Goal: Task Accomplishment & Management: Manage account settings

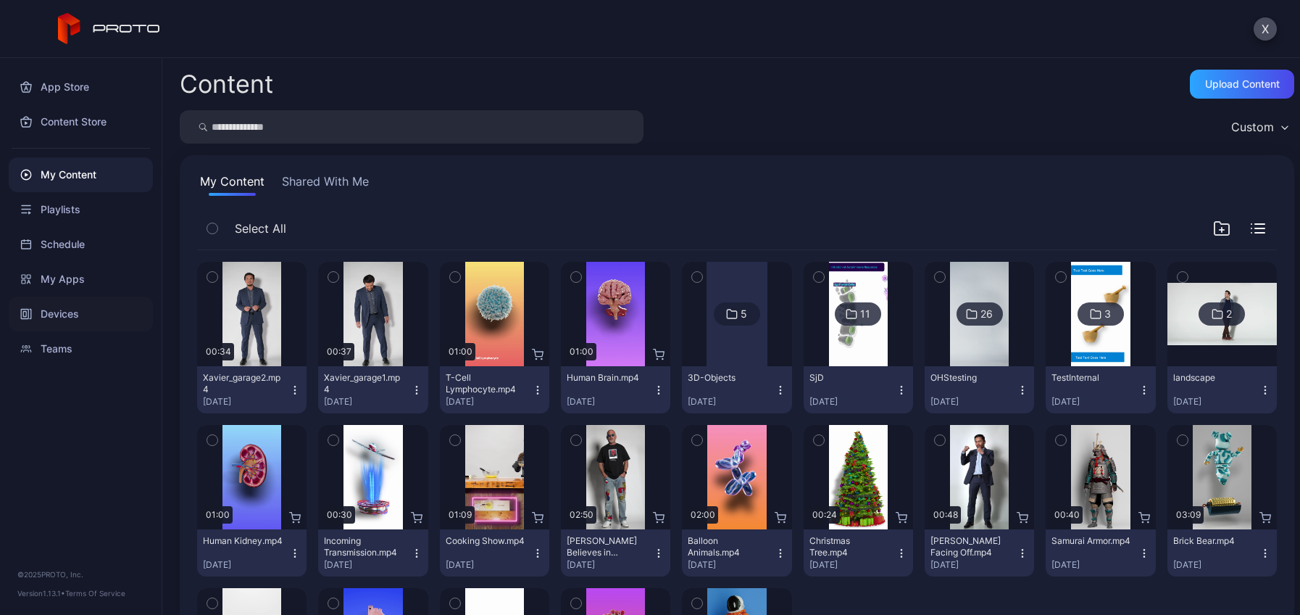
click at [83, 307] on div "Devices" at bounding box center [81, 313] width 144 height 35
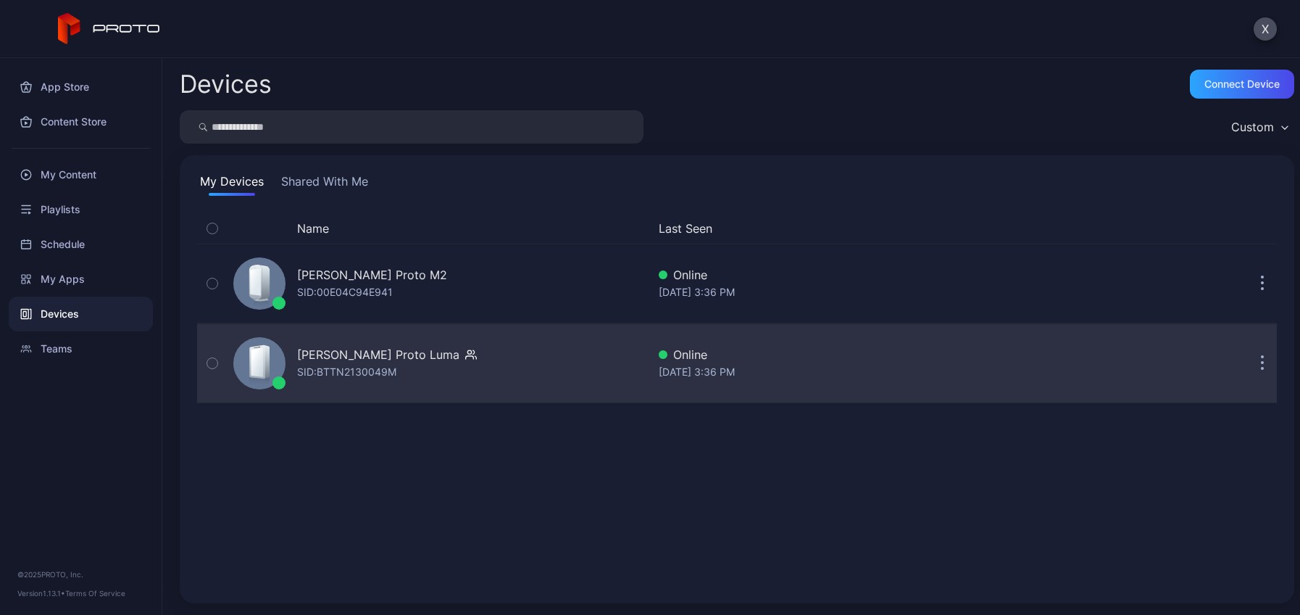
click at [408, 374] on div "[PERSON_NAME] Proto [PERSON_NAME]: BTTN2130049M" at bounding box center [387, 363] width 180 height 35
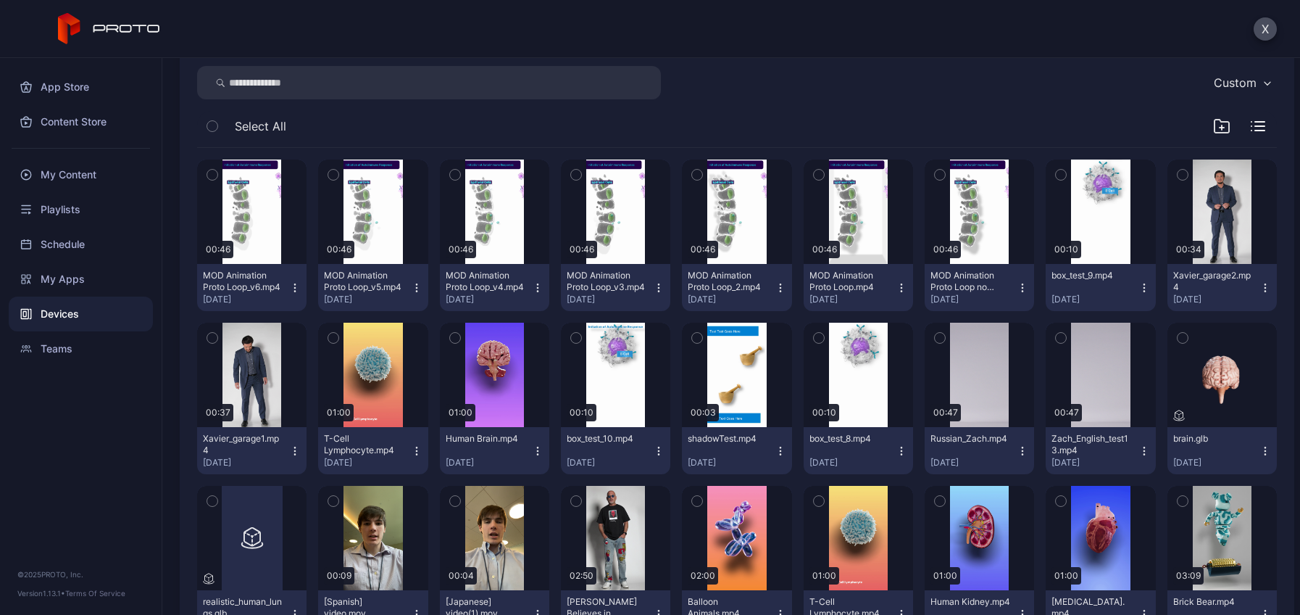
scroll to position [217, 0]
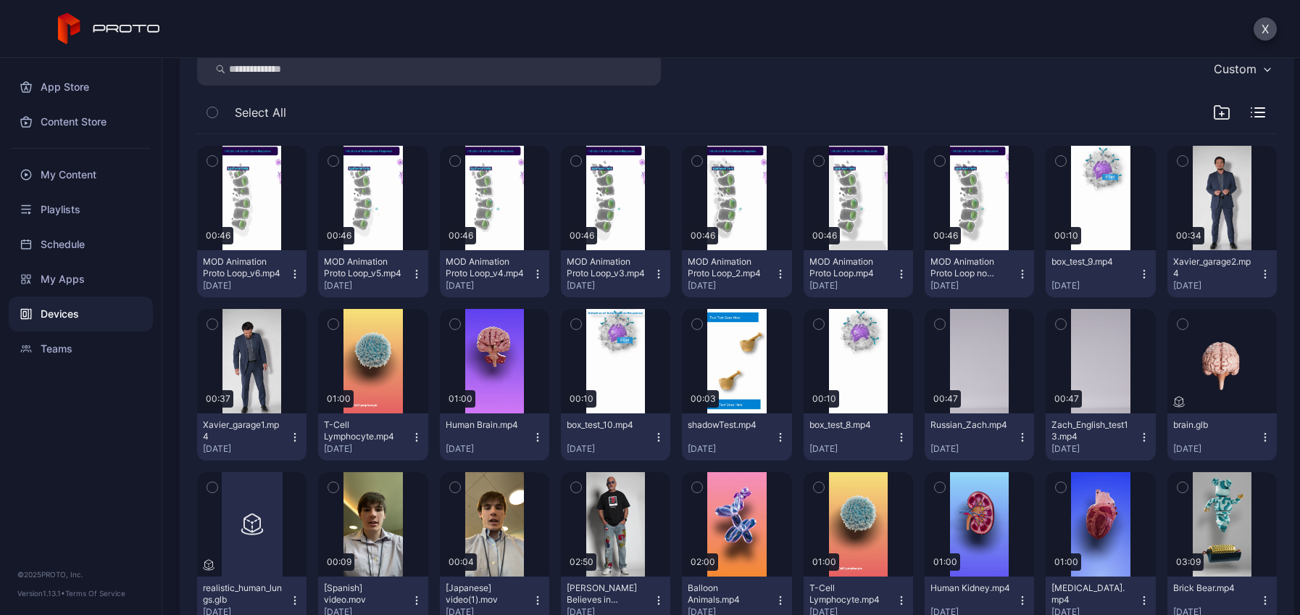
click at [411, 270] on icon "button" at bounding box center [417, 274] width 12 height 12
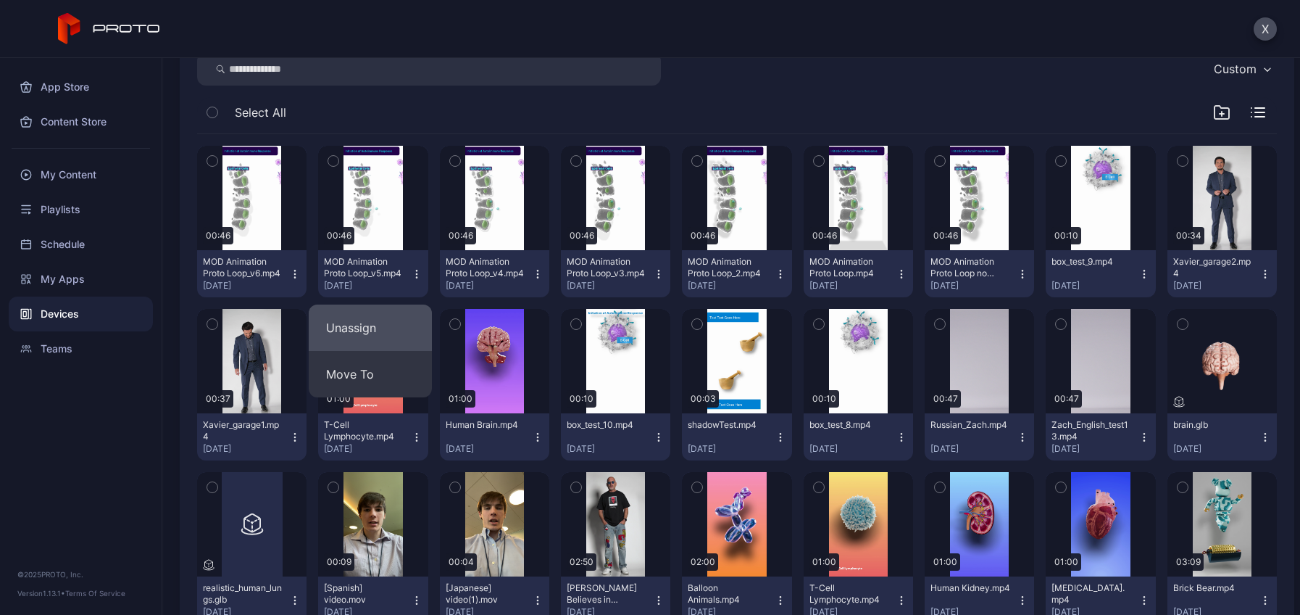
click at [366, 331] on button "Unassign" at bounding box center [370, 327] width 123 height 46
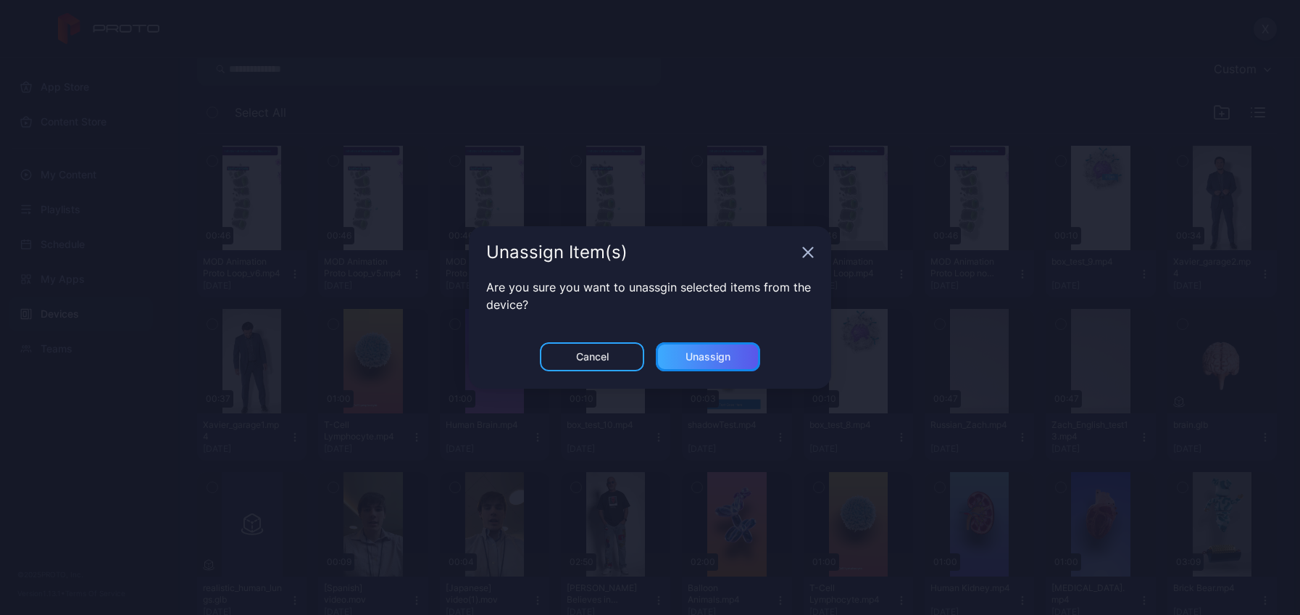
click at [702, 360] on div "Unassign" at bounding box center [708, 357] width 45 height 12
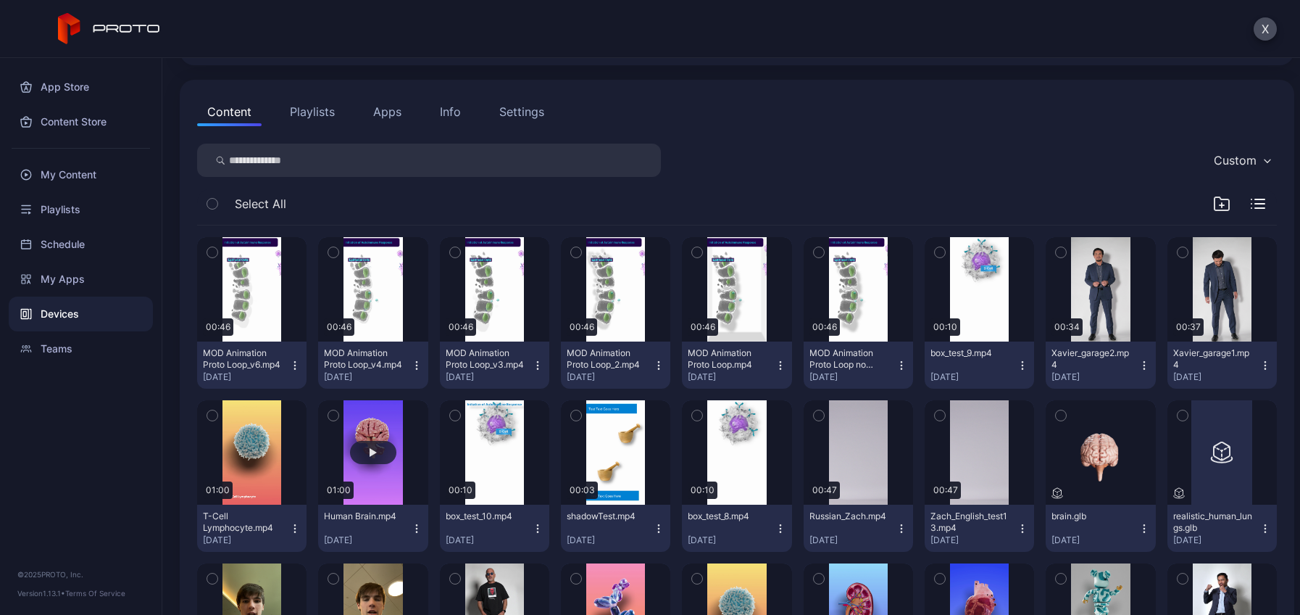
scroll to position [145, 0]
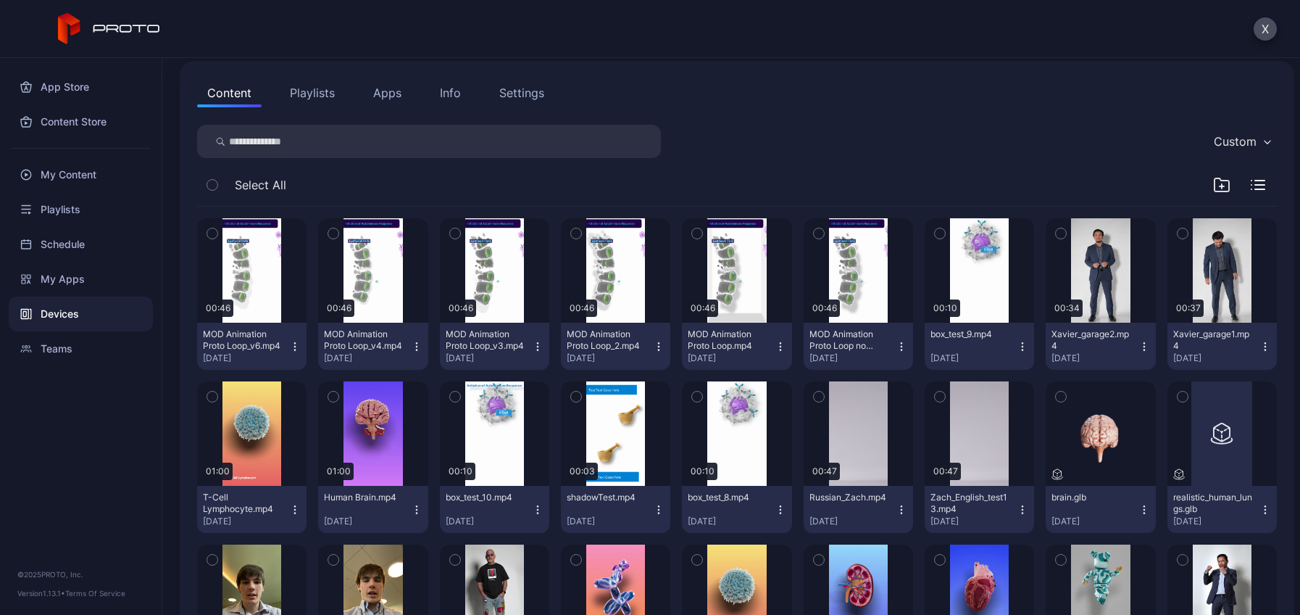
click at [411, 344] on icon "button" at bounding box center [417, 347] width 12 height 12
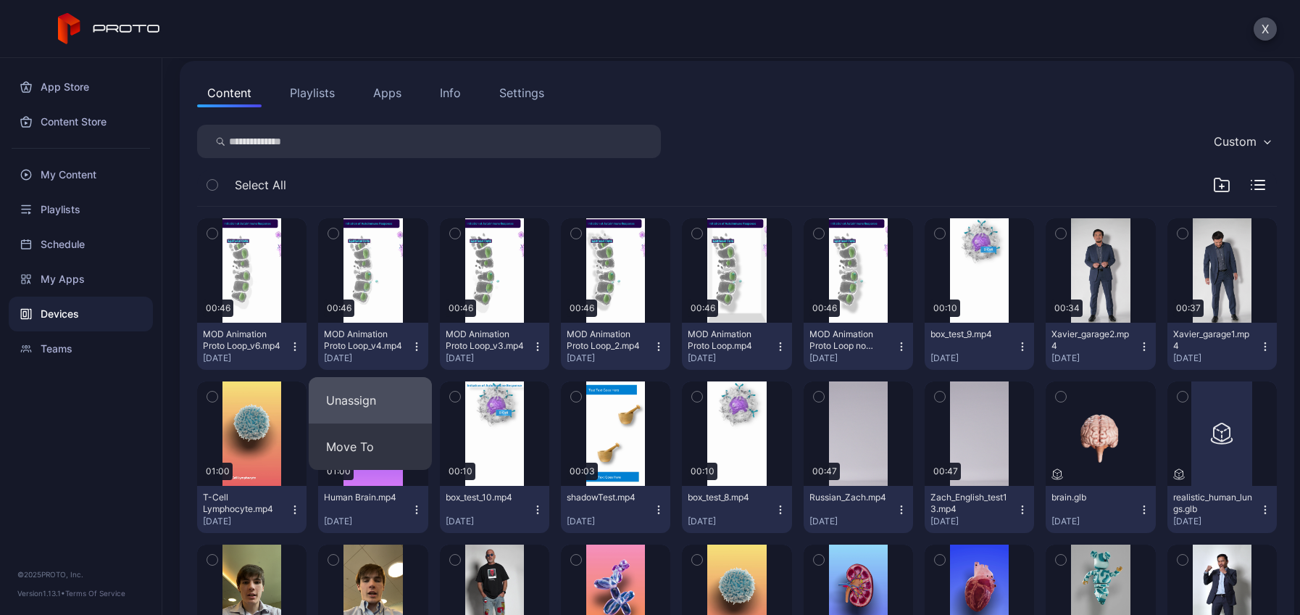
click at [394, 401] on button "Unassign" at bounding box center [370, 400] width 123 height 46
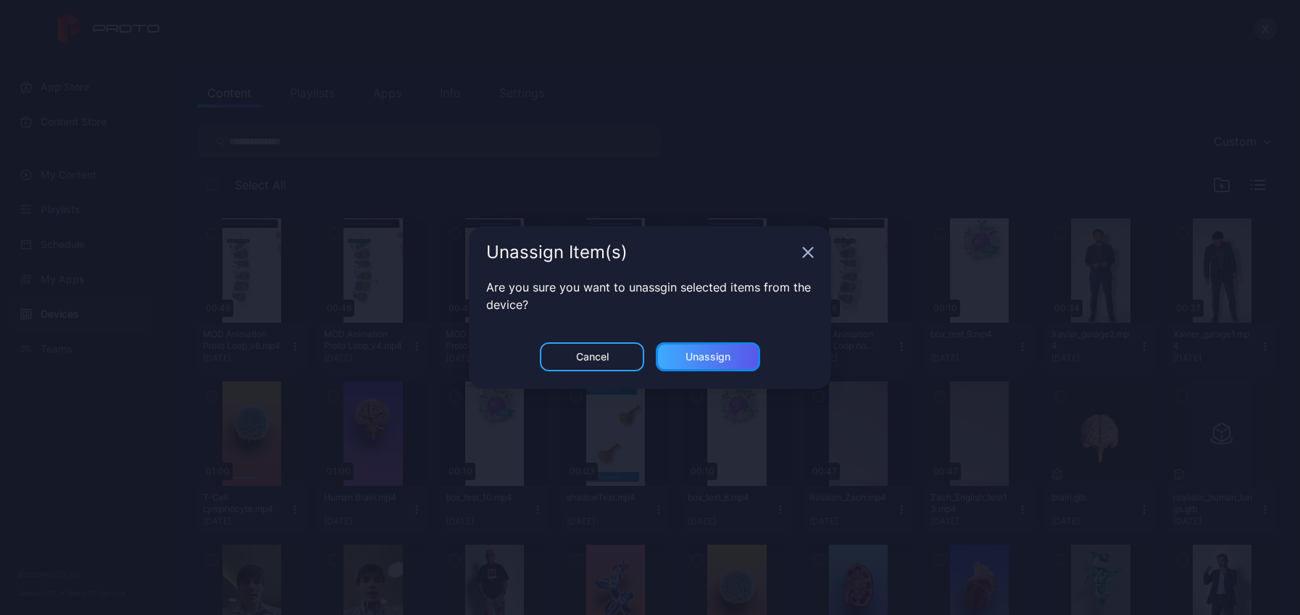
click at [732, 357] on div "Unassign" at bounding box center [708, 356] width 104 height 29
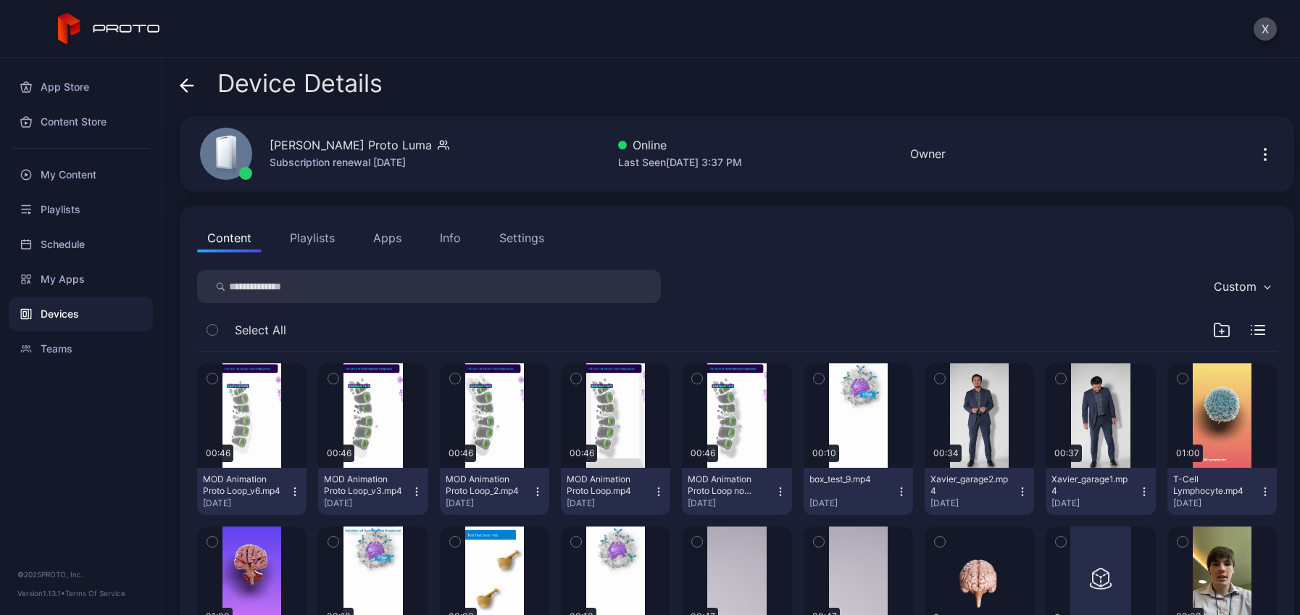
click at [415, 487] on icon "button" at bounding box center [417, 492] width 12 height 12
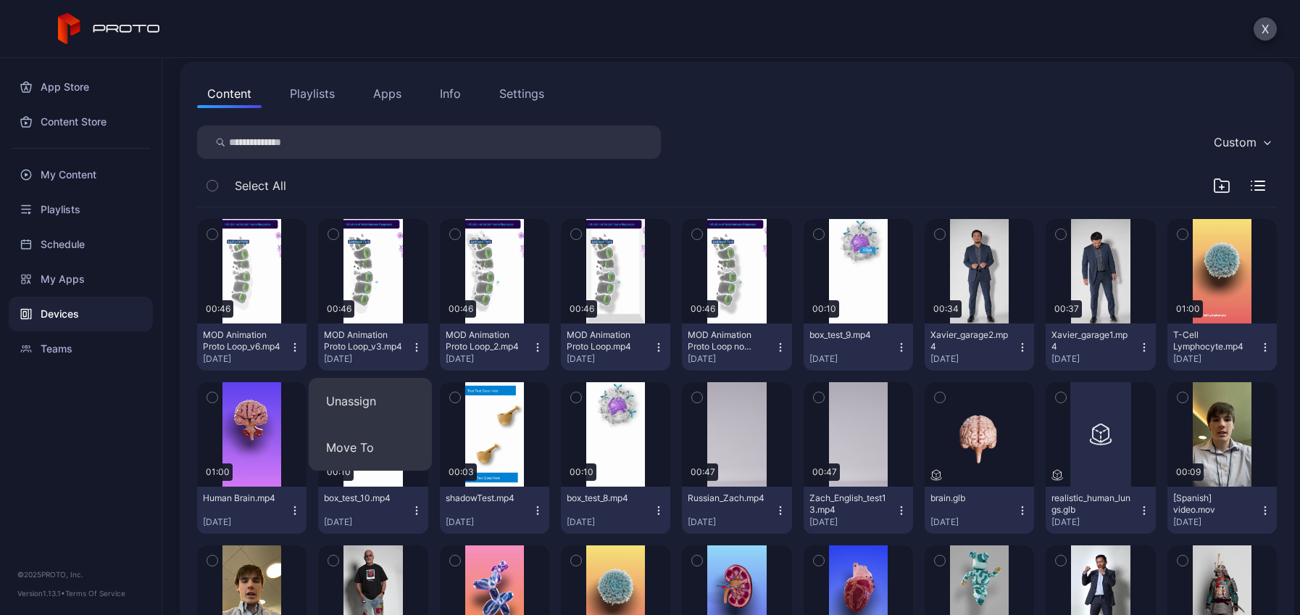
scroll to position [145, 0]
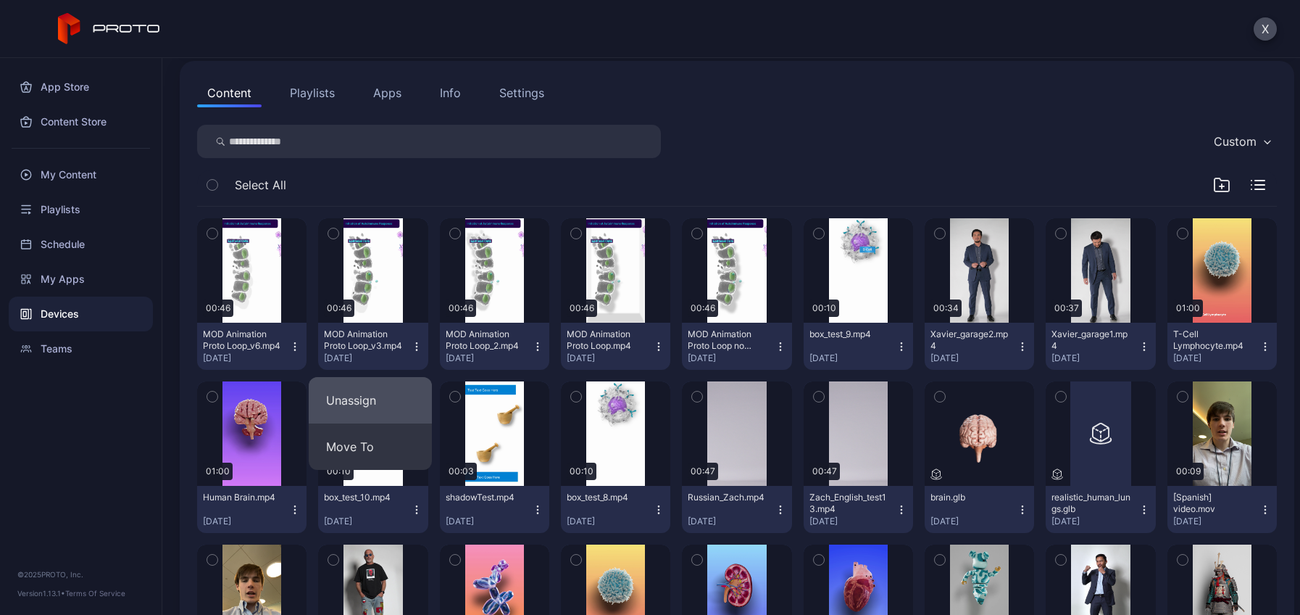
click at [384, 407] on button "Unassign" at bounding box center [370, 400] width 123 height 46
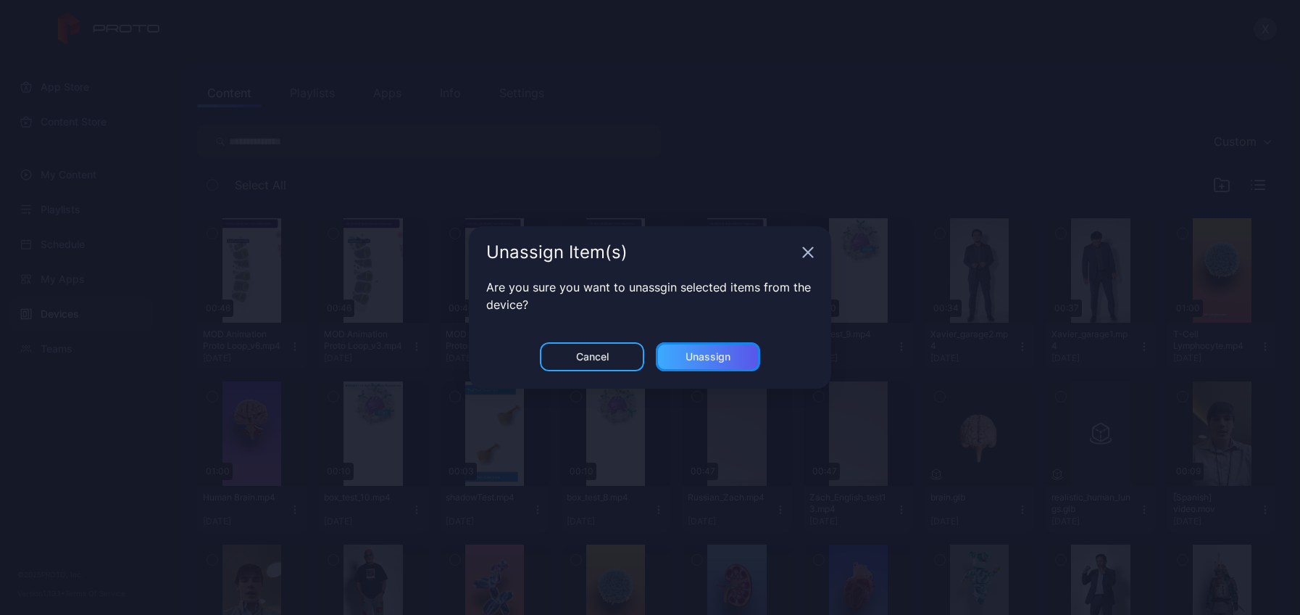
click at [692, 352] on div "Unassign" at bounding box center [708, 357] width 45 height 12
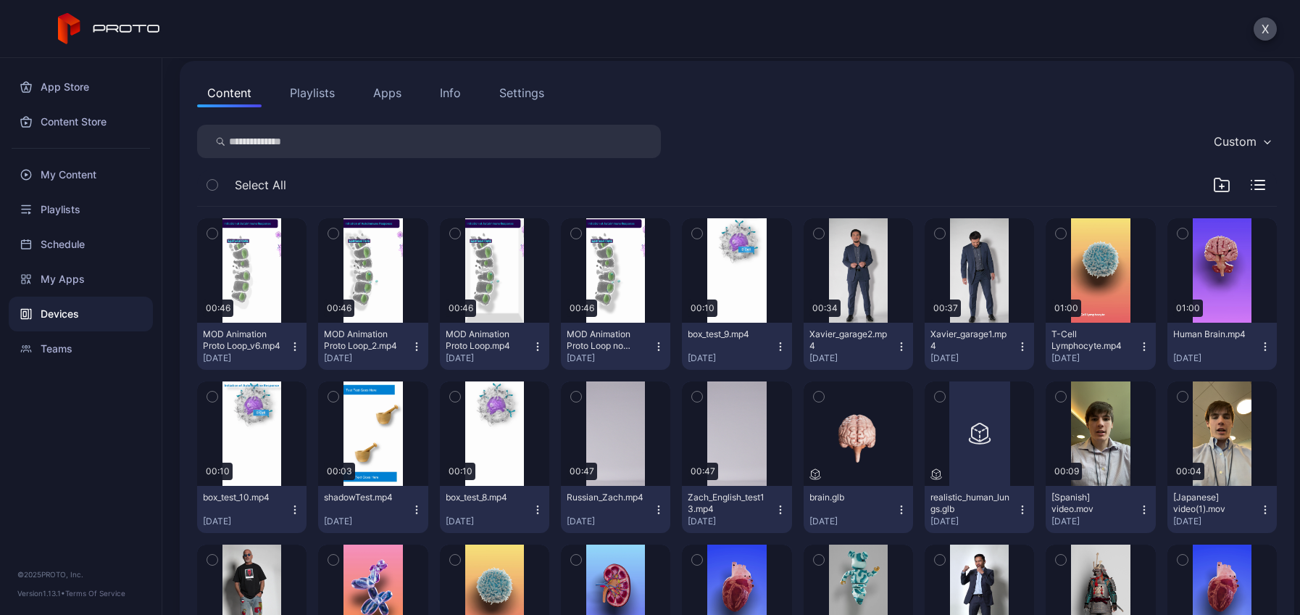
click at [414, 348] on icon "button" at bounding box center [417, 347] width 12 height 12
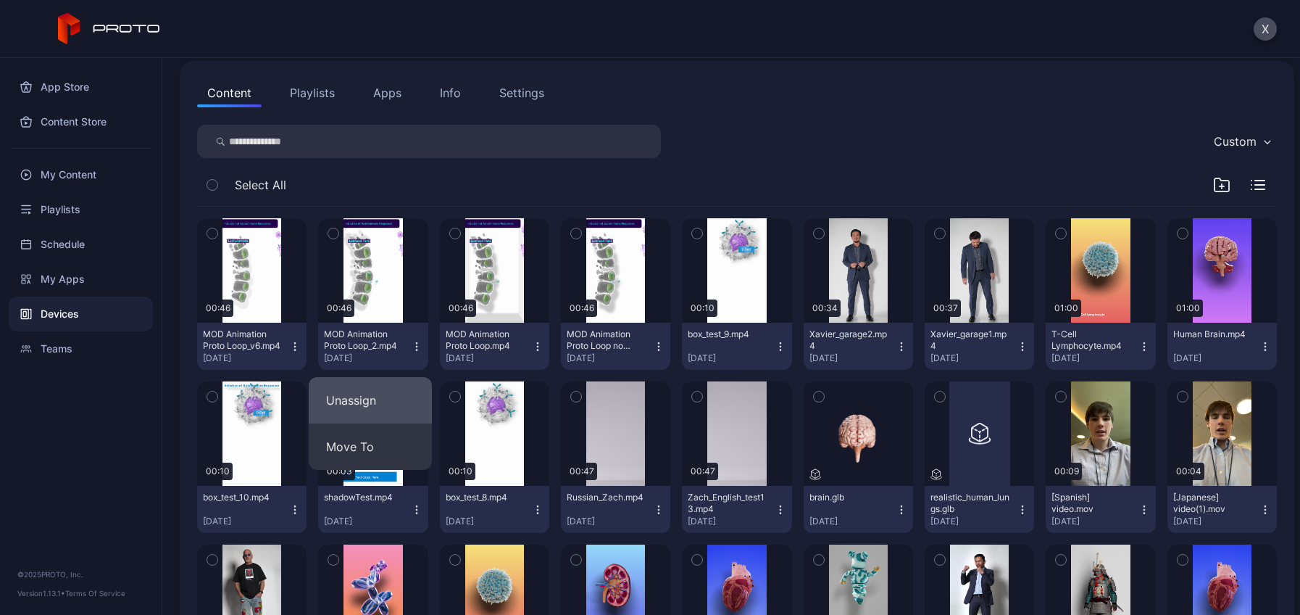
click at [397, 399] on button "Unassign" at bounding box center [370, 400] width 123 height 46
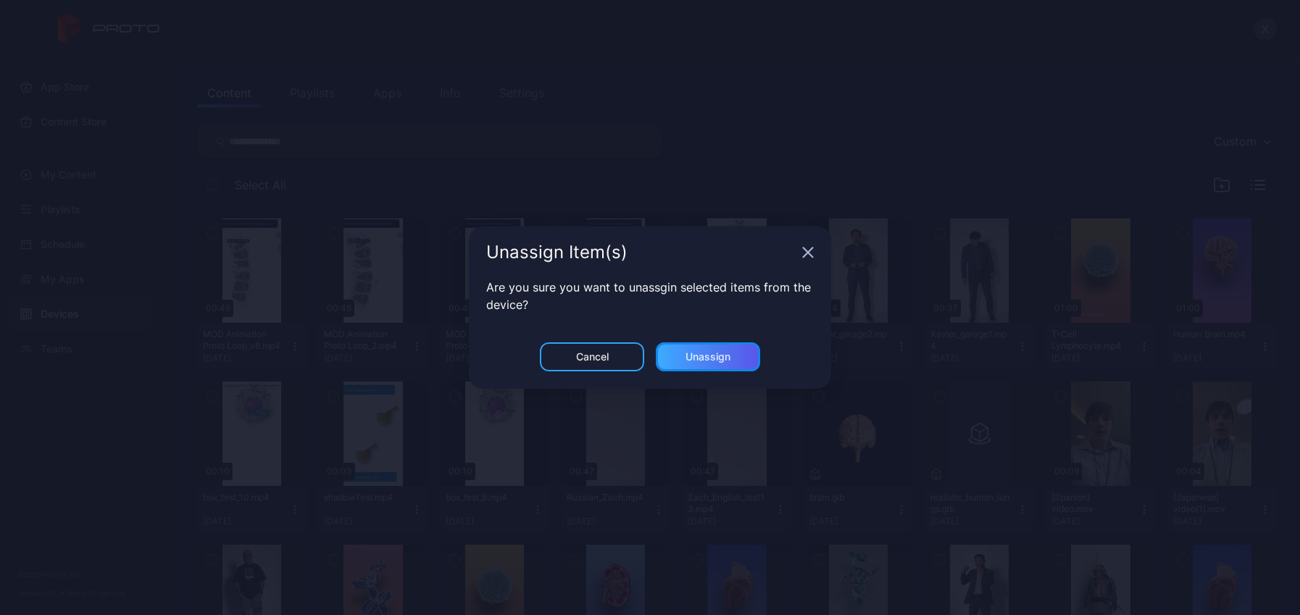
click at [721, 352] on div "Unassign" at bounding box center [708, 357] width 45 height 12
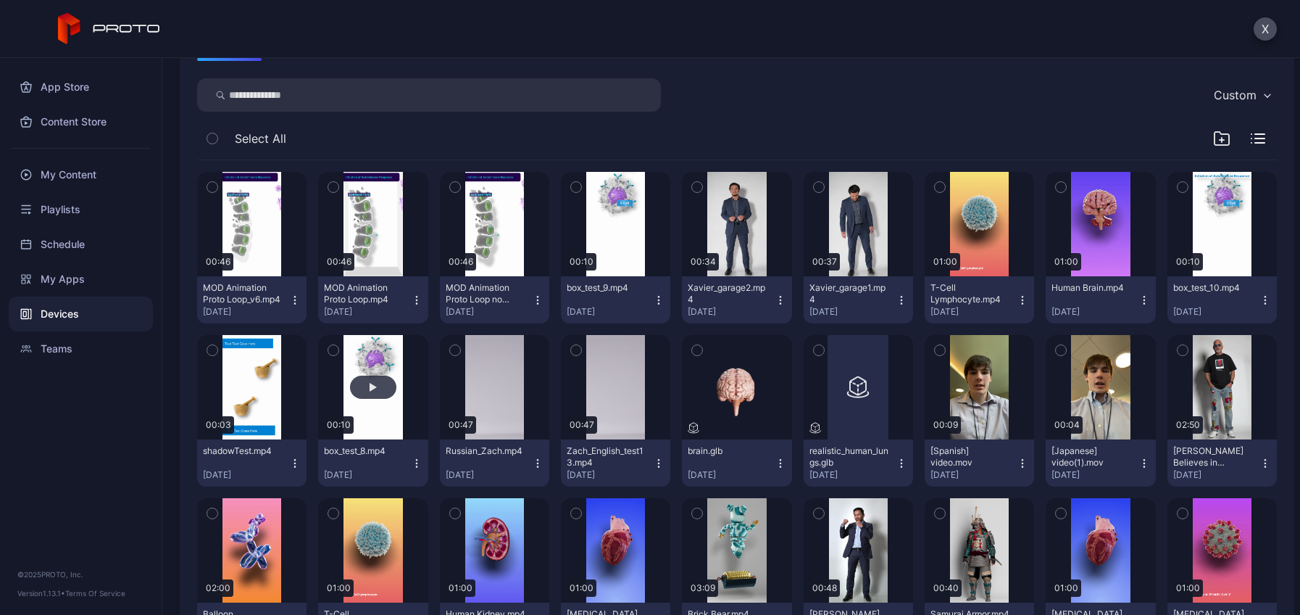
scroll to position [217, 0]
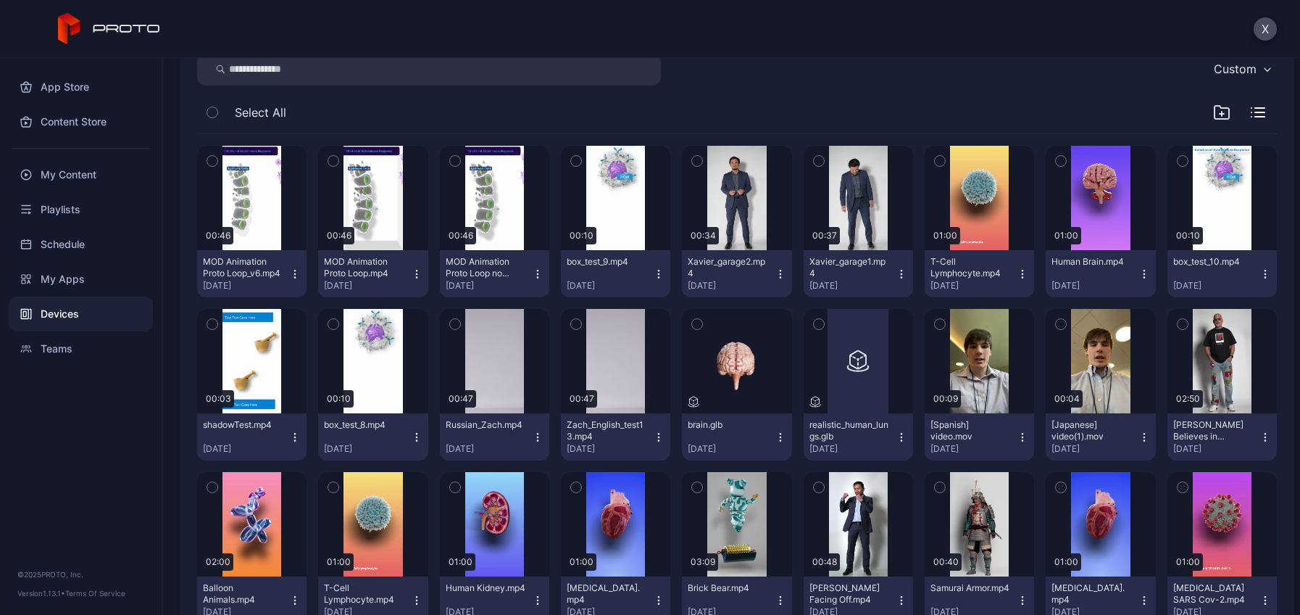
click at [411, 272] on icon "button" at bounding box center [417, 274] width 12 height 12
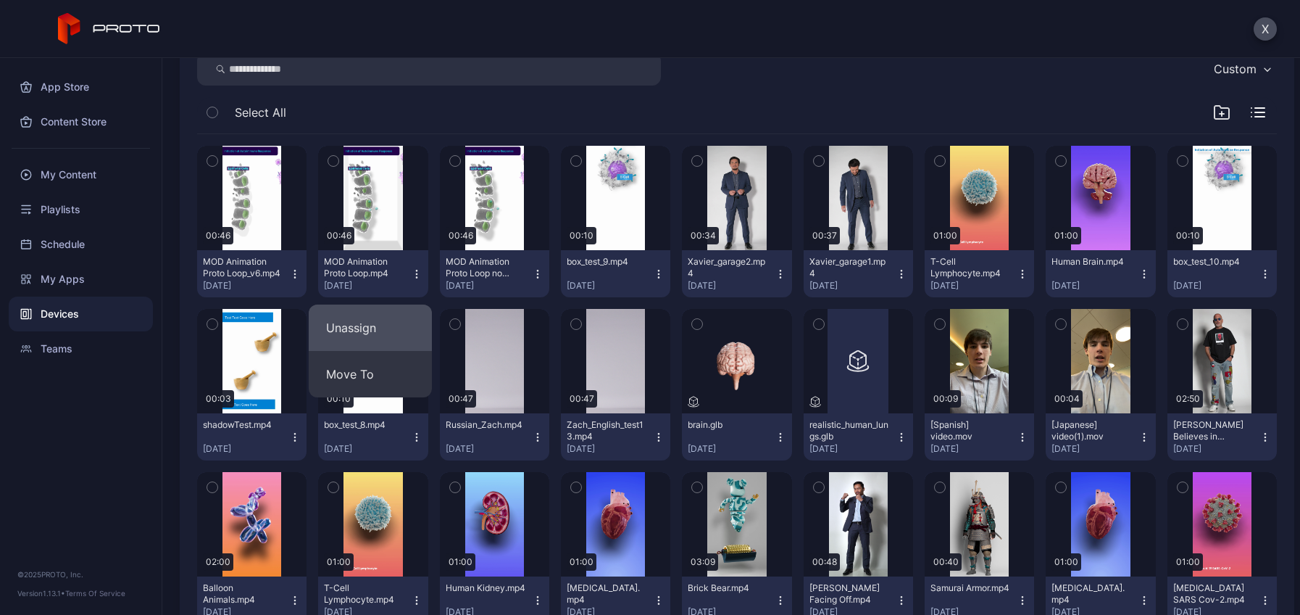
click at [400, 323] on button "Unassign" at bounding box center [370, 327] width 123 height 46
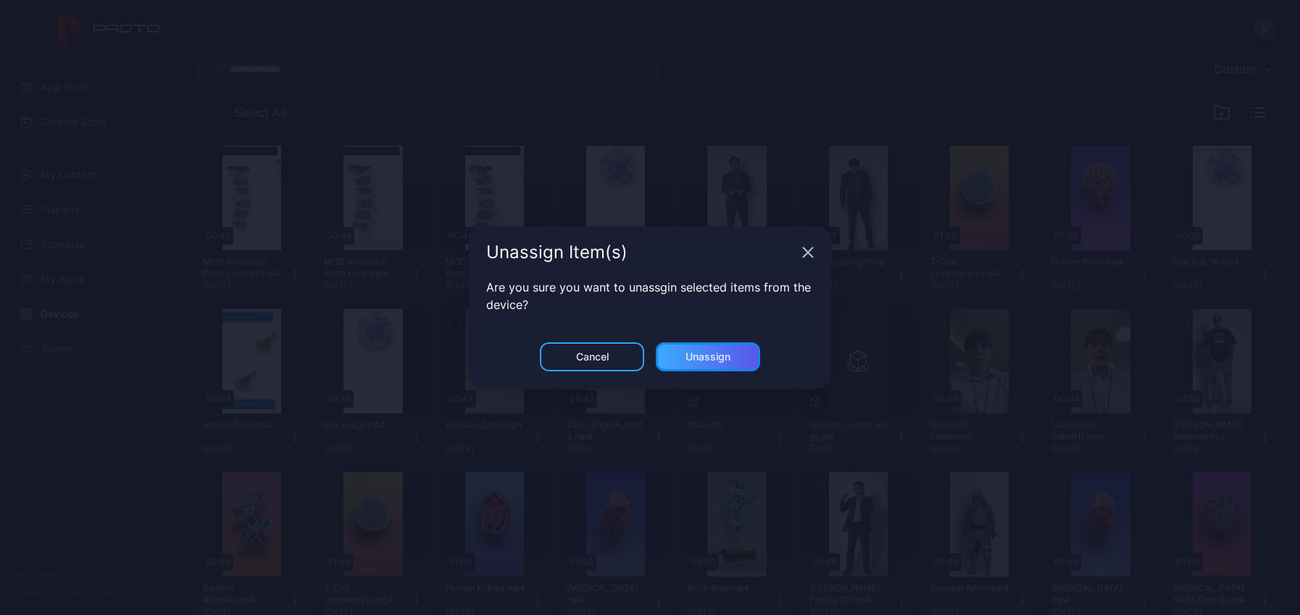
click at [686, 354] on div "Unassign" at bounding box center [708, 357] width 45 height 12
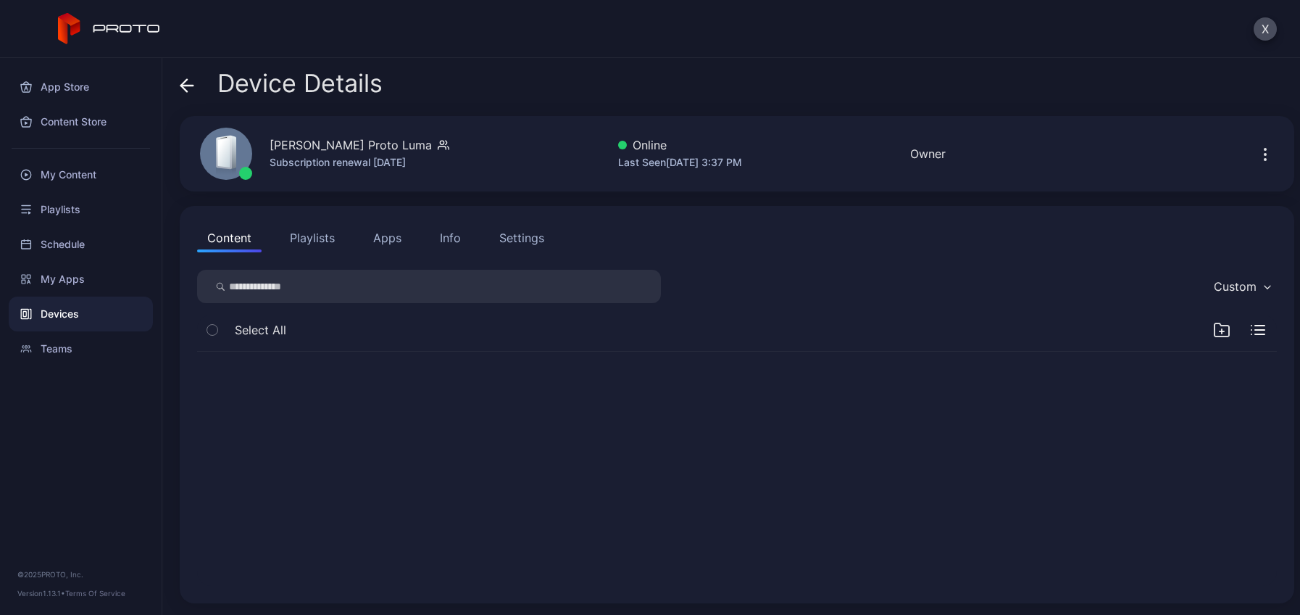
scroll to position [0, 0]
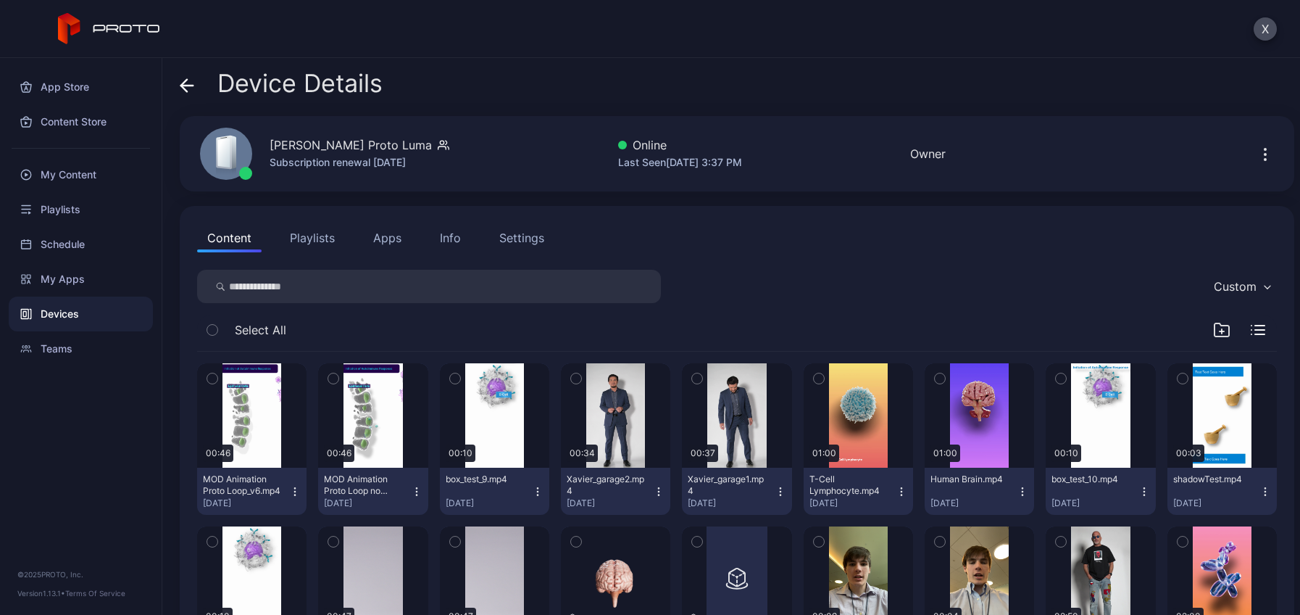
click at [415, 487] on icon "button" at bounding box center [417, 492] width 12 height 12
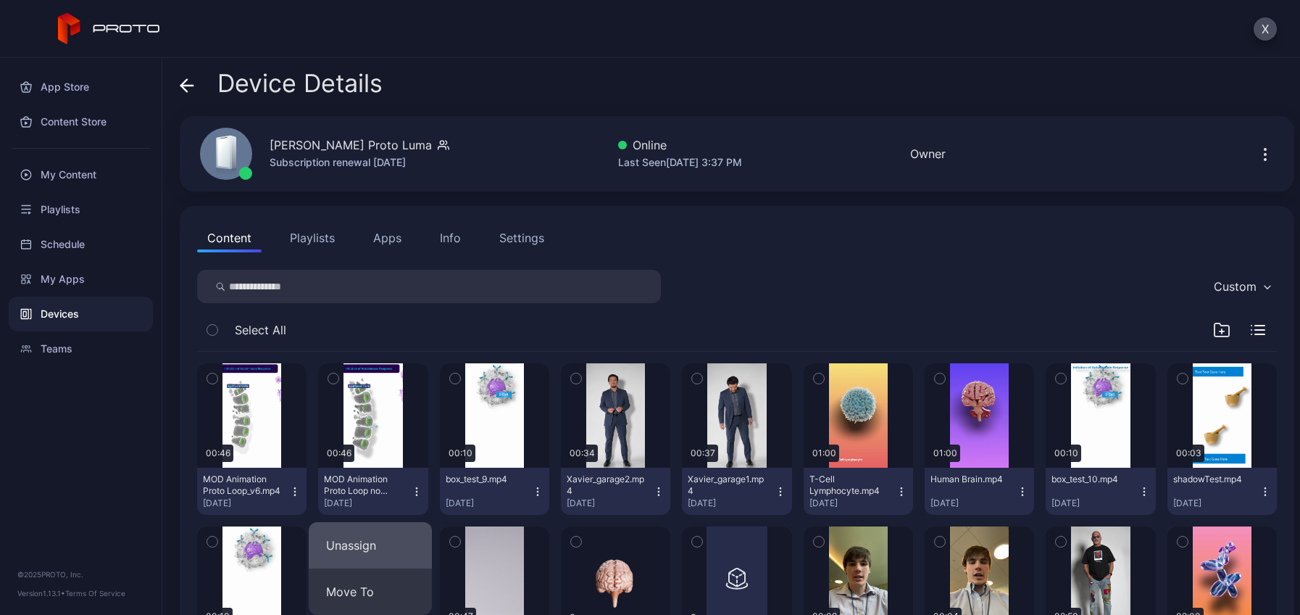
click at [388, 538] on button "Unassign" at bounding box center [370, 545] width 123 height 46
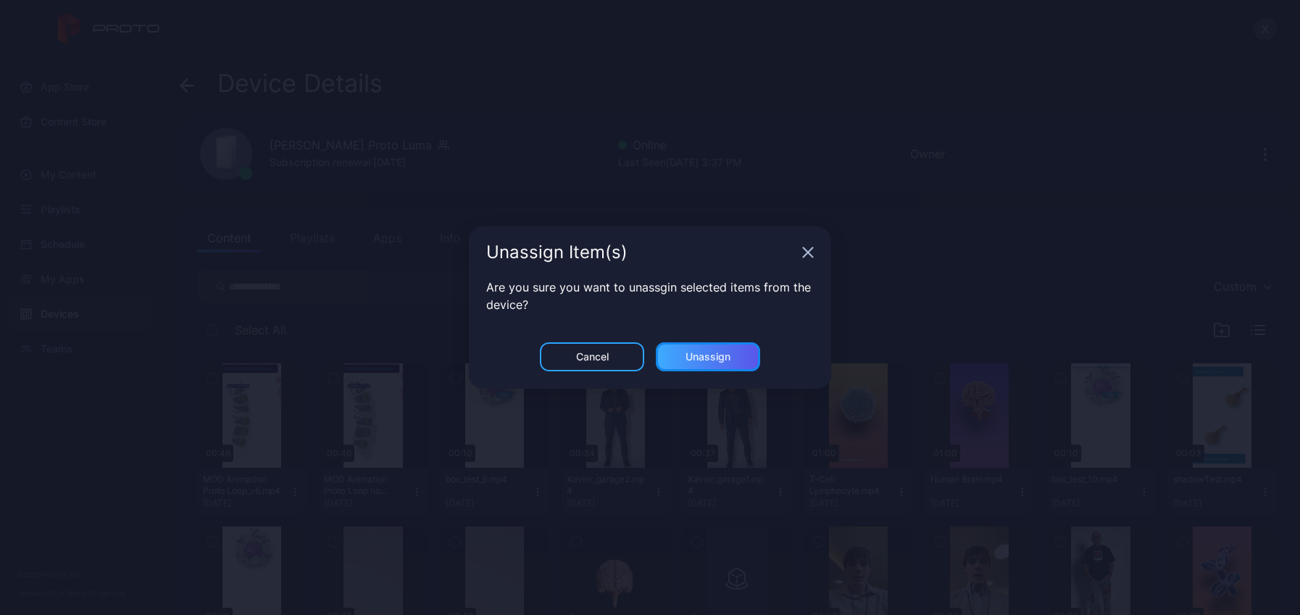
click at [697, 349] on div "Unassign" at bounding box center [708, 356] width 104 height 29
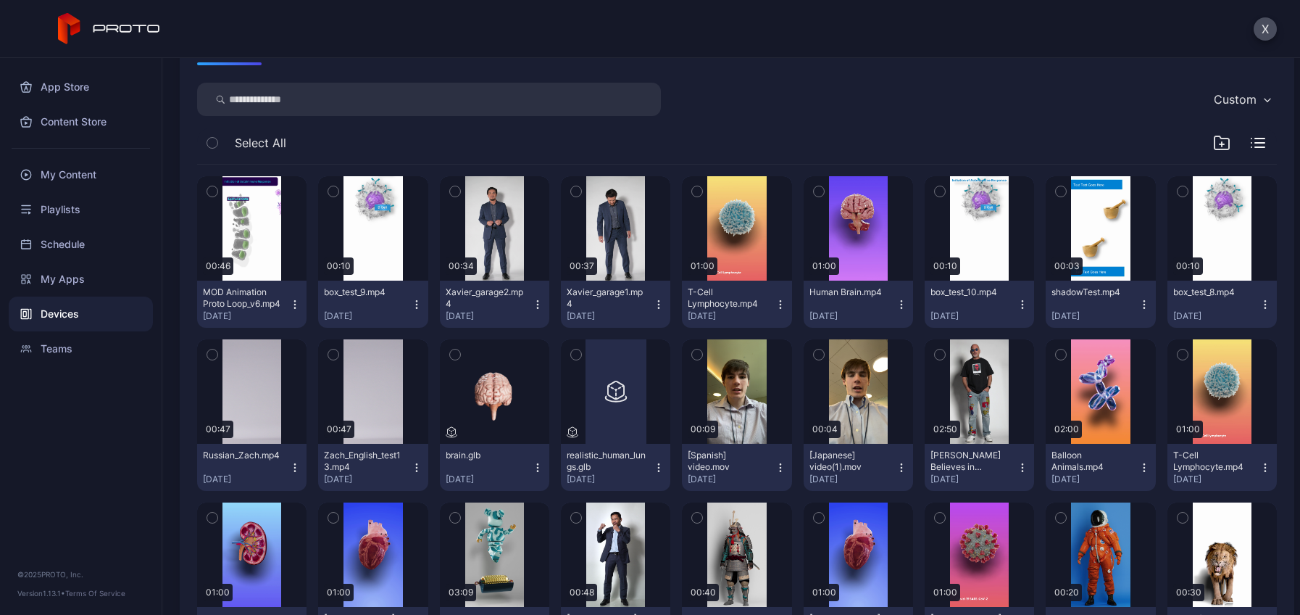
scroll to position [217, 0]
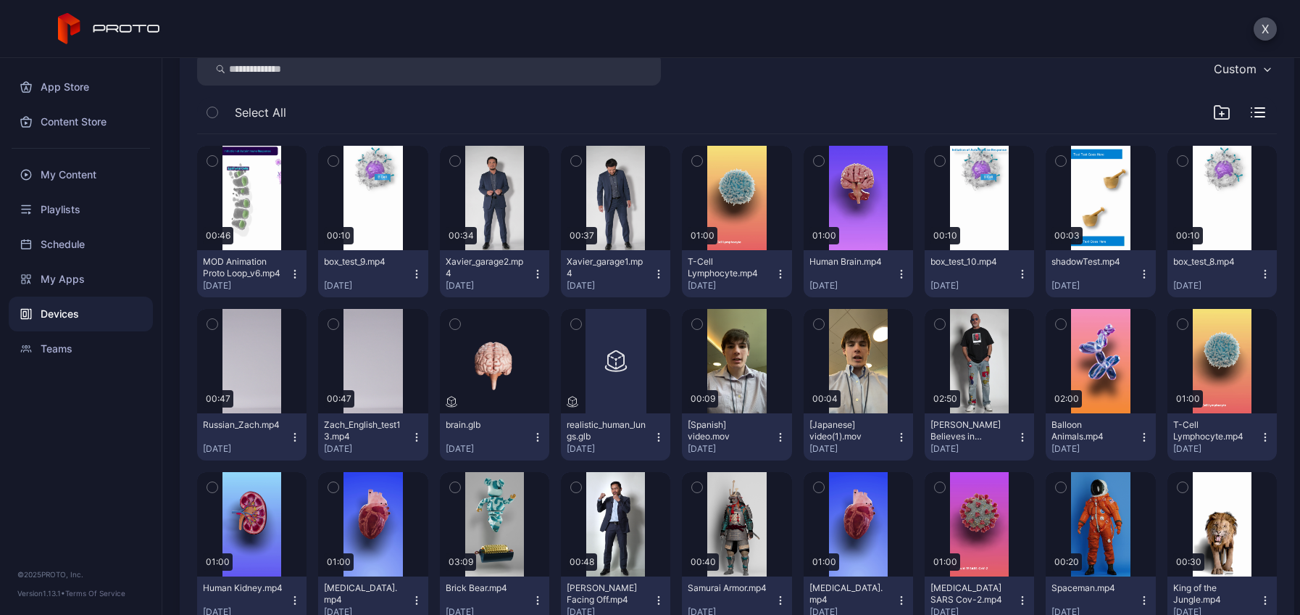
click at [537, 270] on icon "button" at bounding box center [537, 270] width 1 height 1
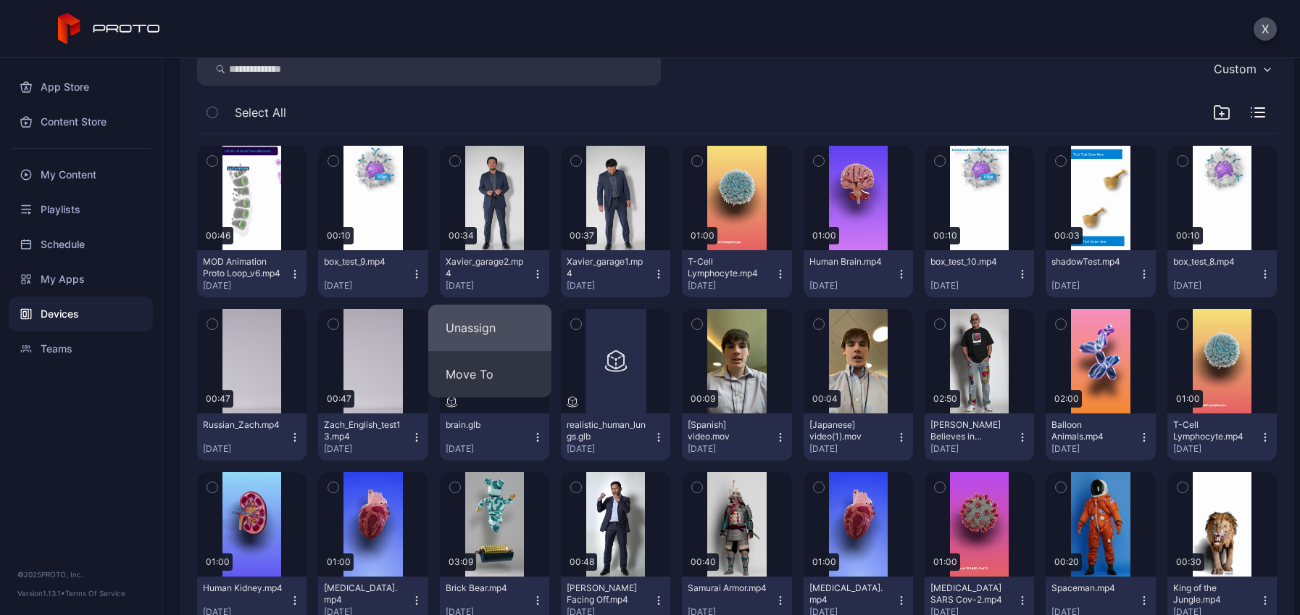
click at [515, 330] on button "Unassign" at bounding box center [489, 327] width 123 height 46
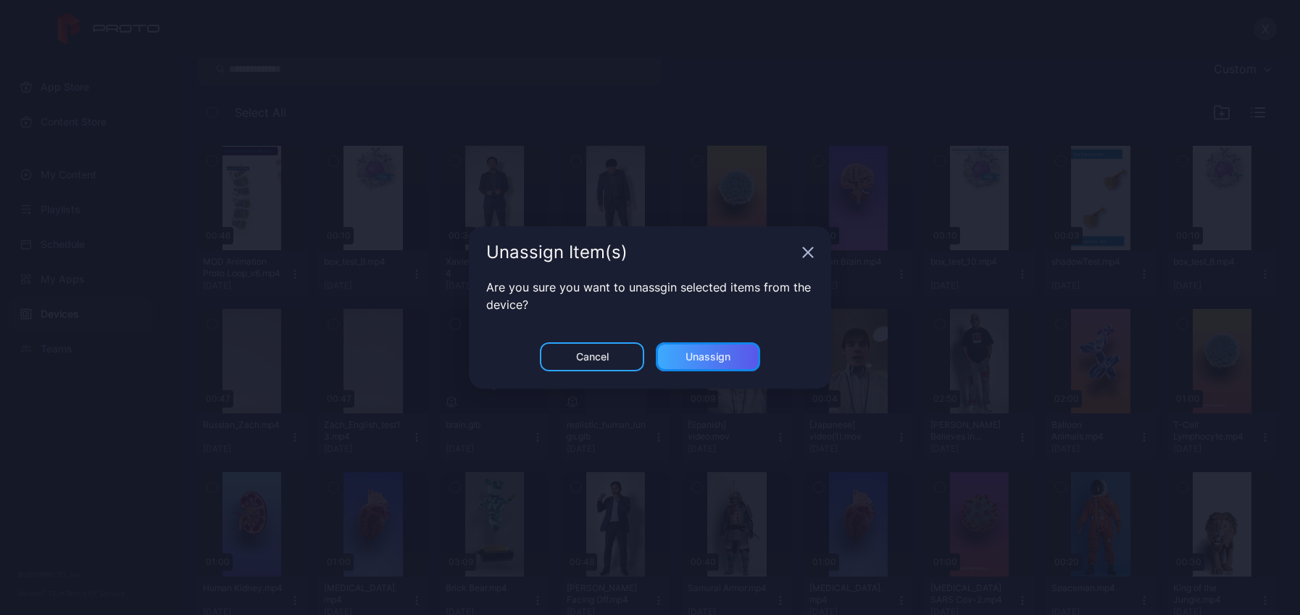
click at [695, 352] on div "Unassign" at bounding box center [708, 357] width 45 height 12
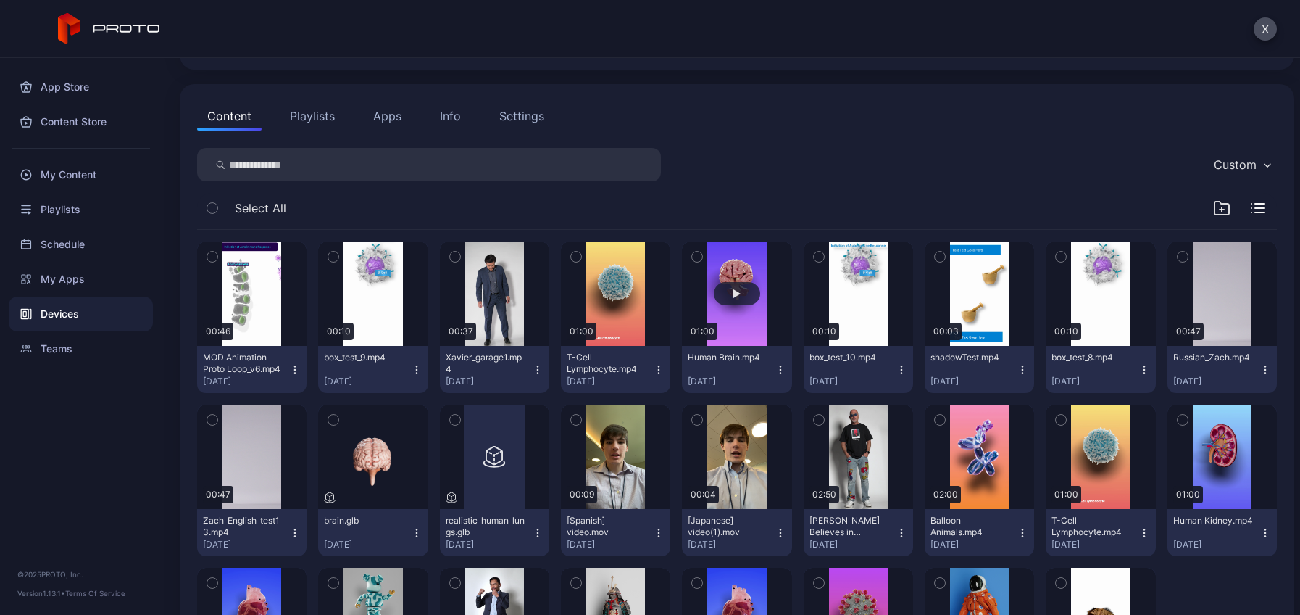
scroll to position [145, 0]
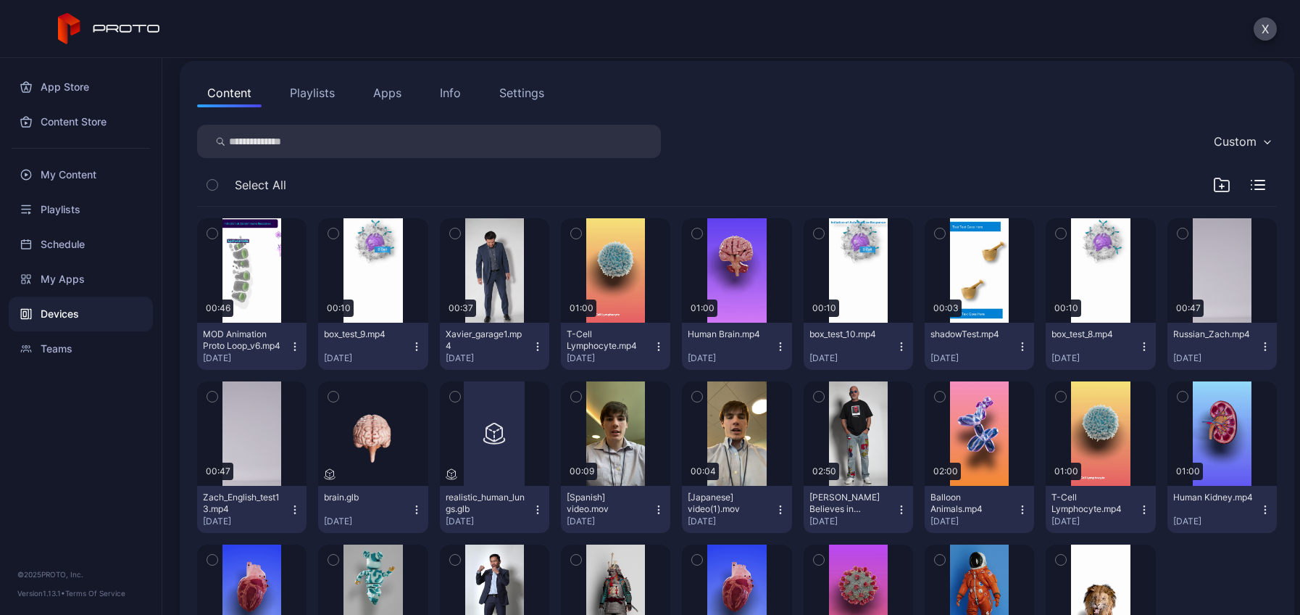
click at [416, 346] on icon "button" at bounding box center [416, 346] width 1 height 1
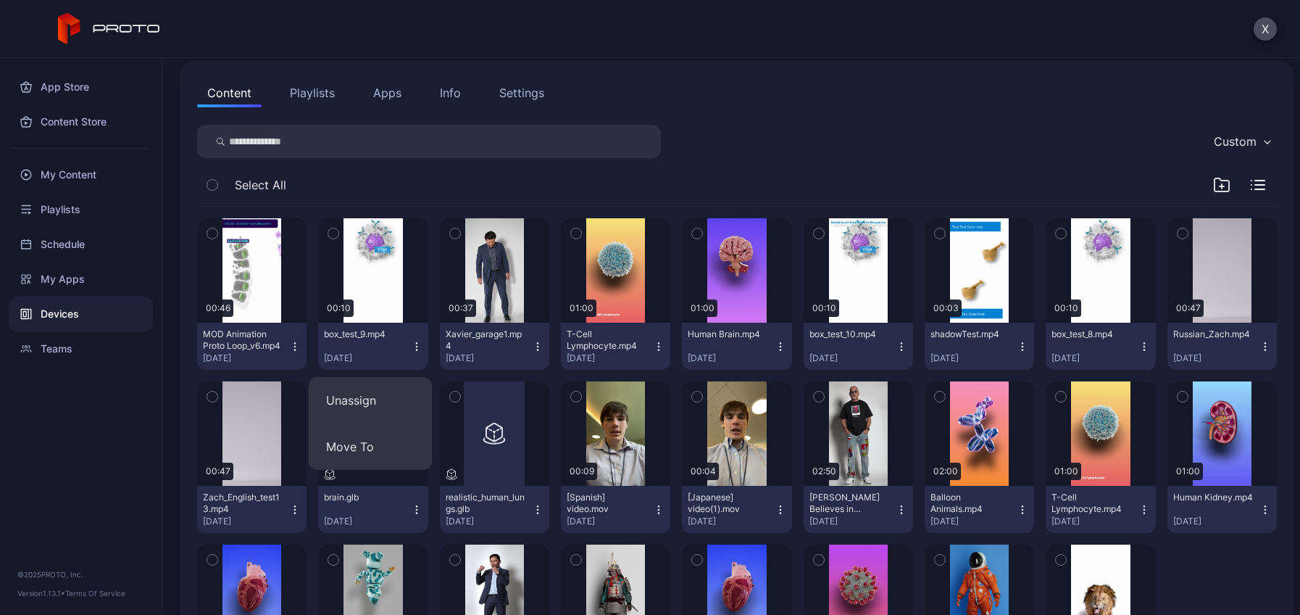
click at [411, 341] on icon "button" at bounding box center [417, 347] width 12 height 12
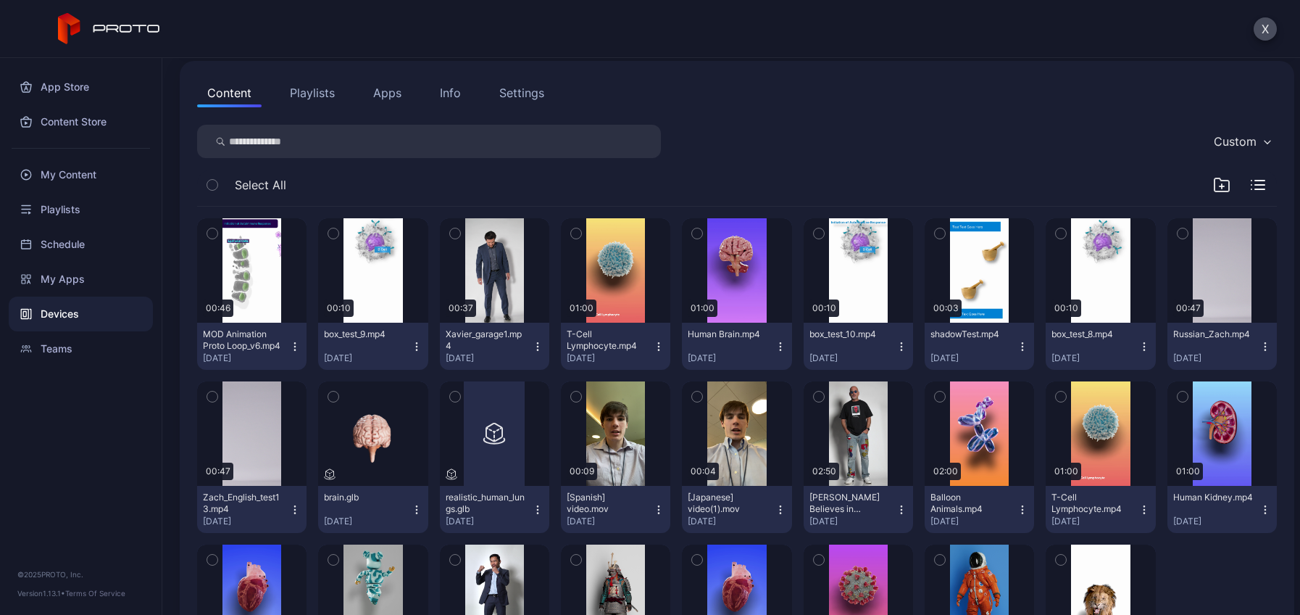
click at [411, 341] on icon "button" at bounding box center [417, 347] width 12 height 12
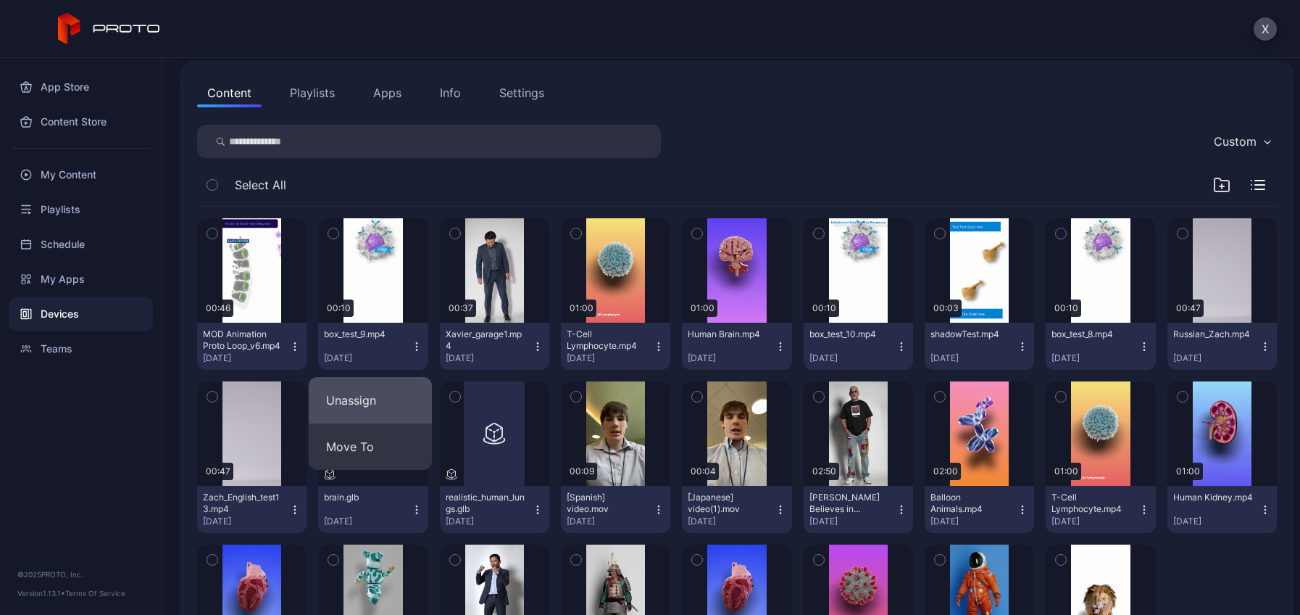
click at [386, 396] on button "Unassign" at bounding box center [370, 400] width 123 height 46
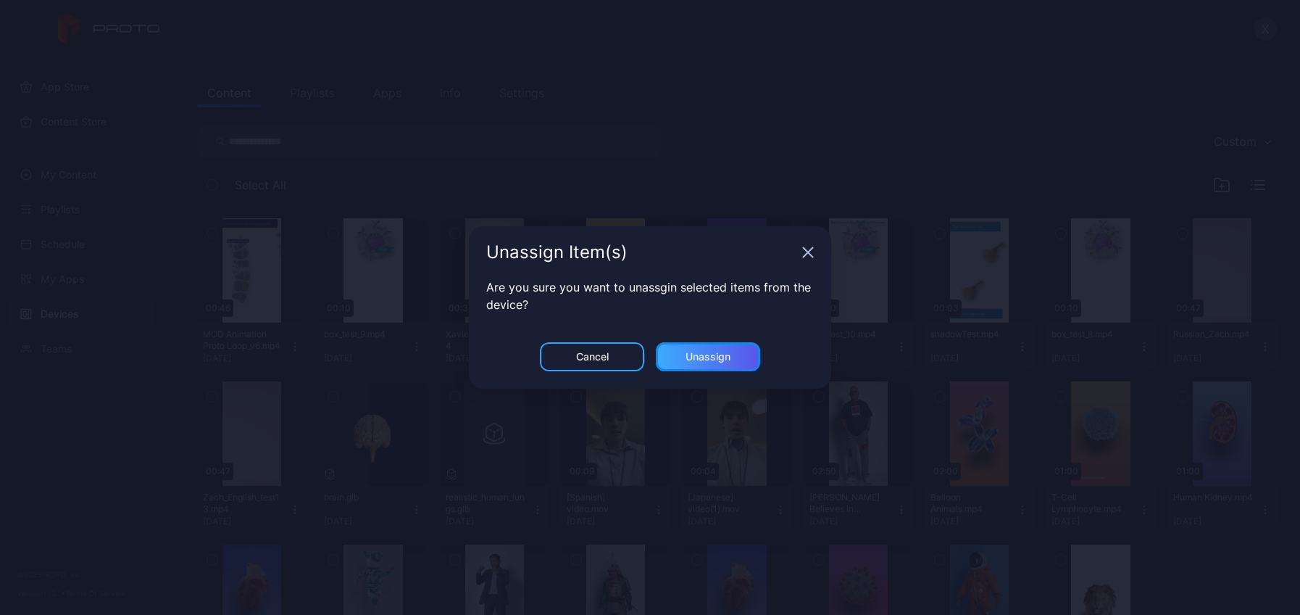
click at [730, 362] on div "Unassign" at bounding box center [708, 356] width 104 height 29
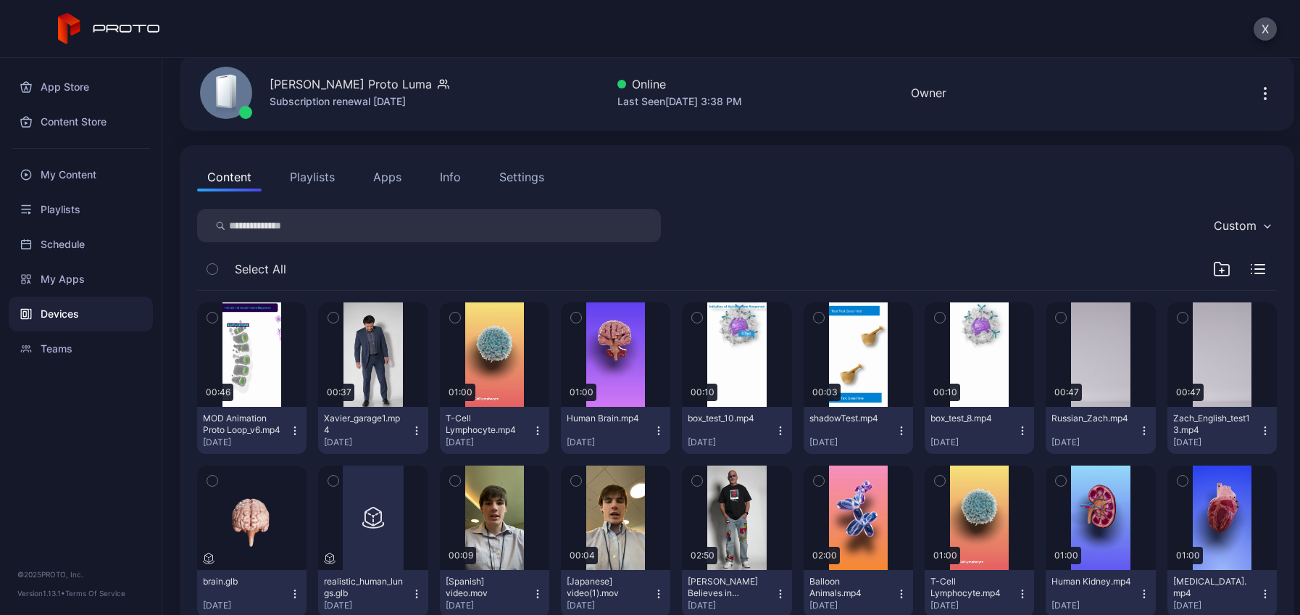
scroll to position [217, 0]
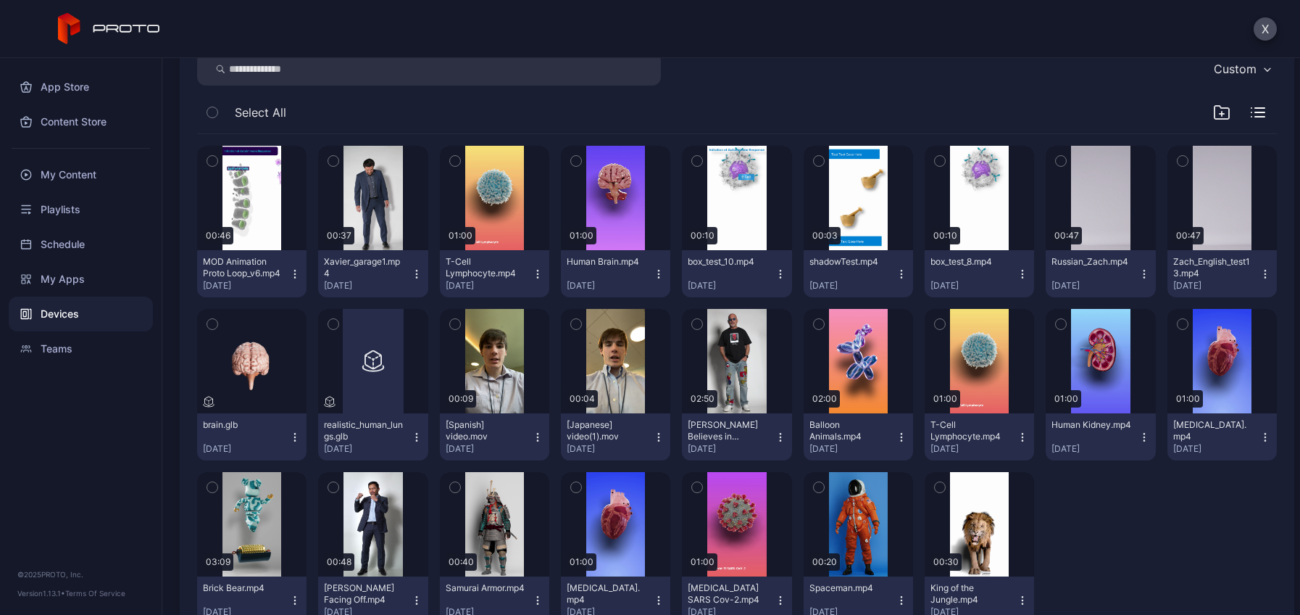
click at [775, 270] on icon "button" at bounding box center [781, 274] width 12 height 12
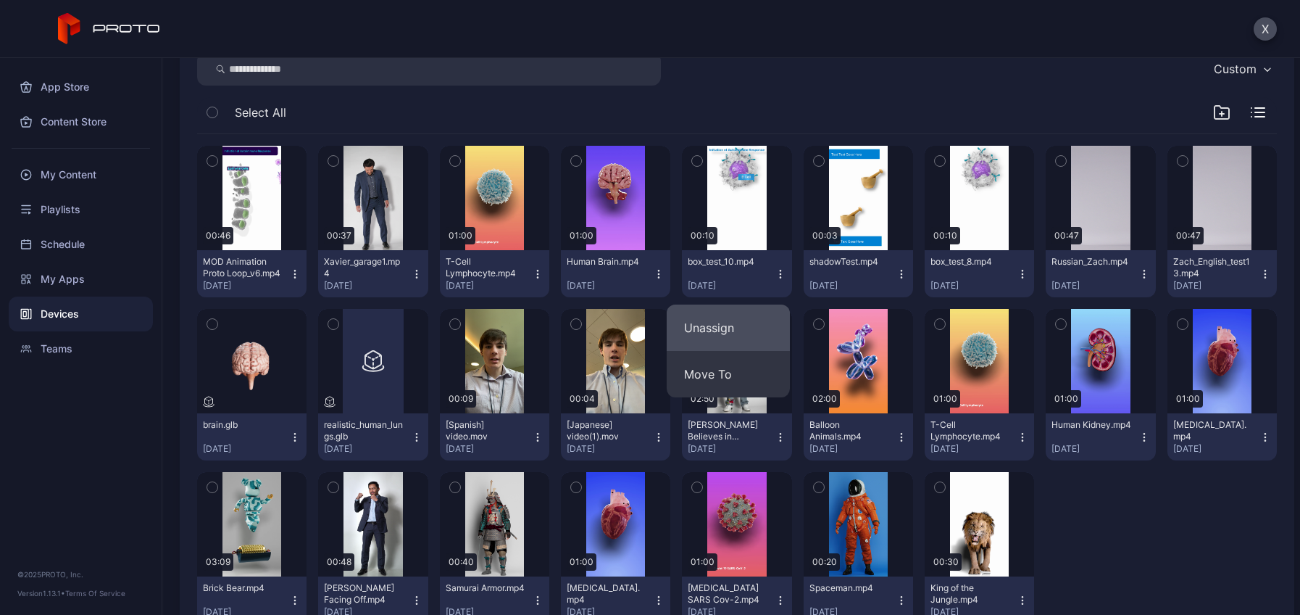
click at [749, 327] on button "Unassign" at bounding box center [728, 327] width 123 height 46
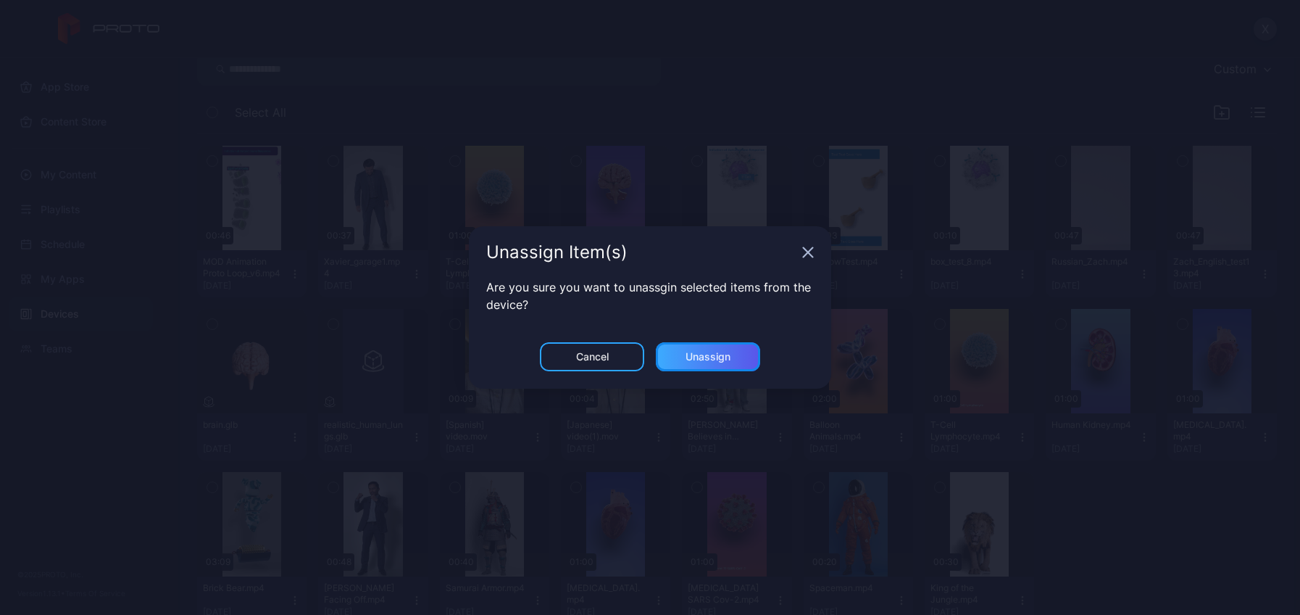
click at [728, 354] on div "Unassign" at bounding box center [708, 357] width 45 height 12
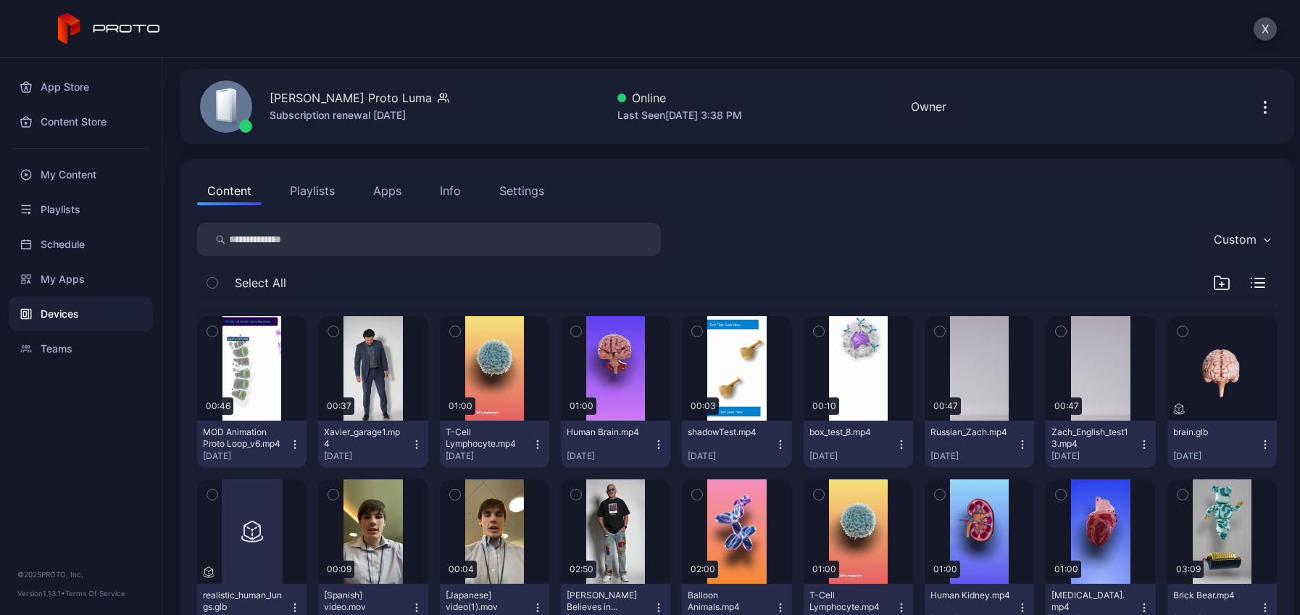
scroll to position [72, 0]
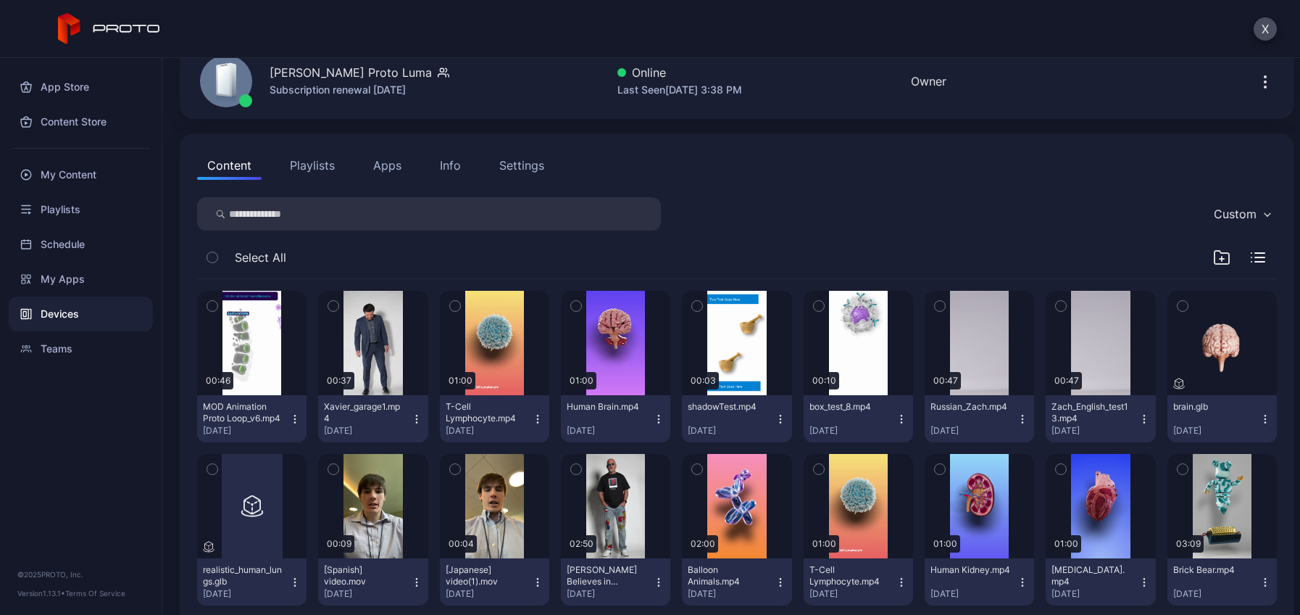
click at [896, 416] on icon "button" at bounding box center [902, 419] width 12 height 12
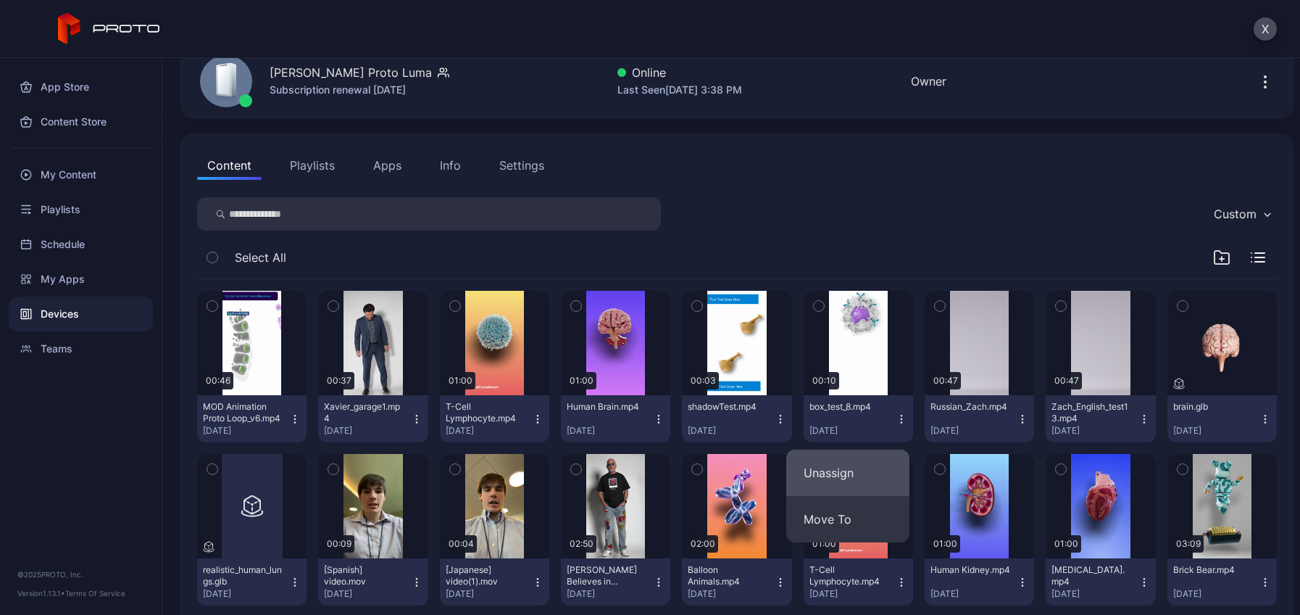
click at [868, 465] on button "Unassign" at bounding box center [847, 472] width 123 height 46
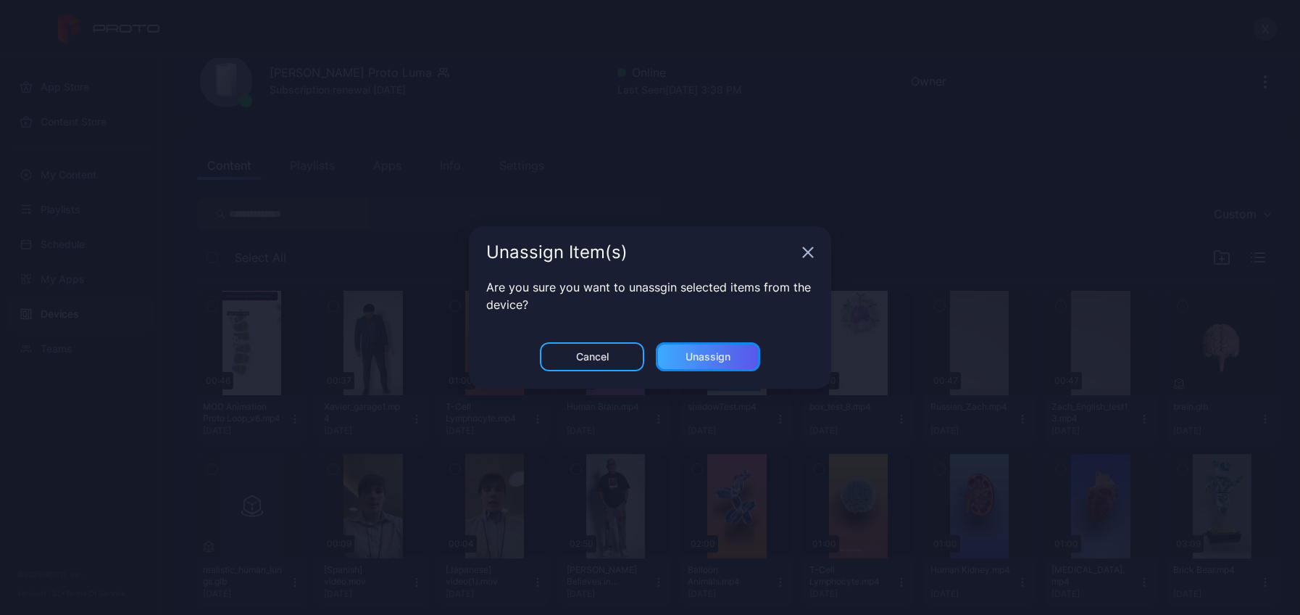
click at [739, 365] on div "Unassign" at bounding box center [708, 356] width 104 height 29
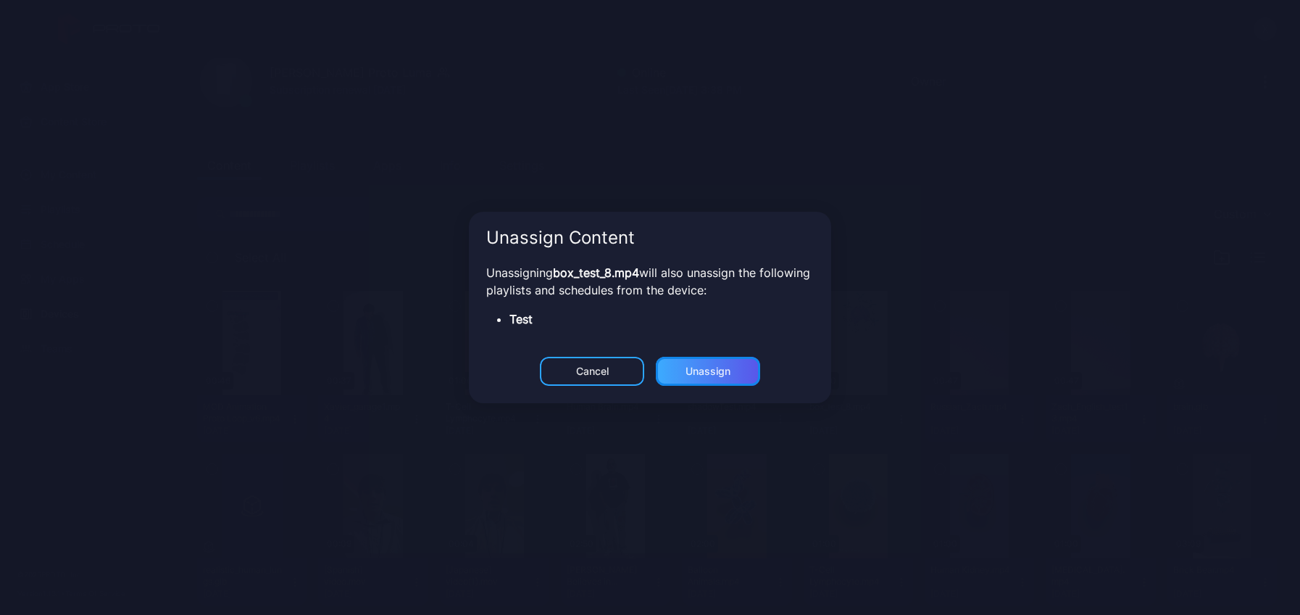
click at [729, 375] on div "Unassign" at bounding box center [708, 371] width 45 height 12
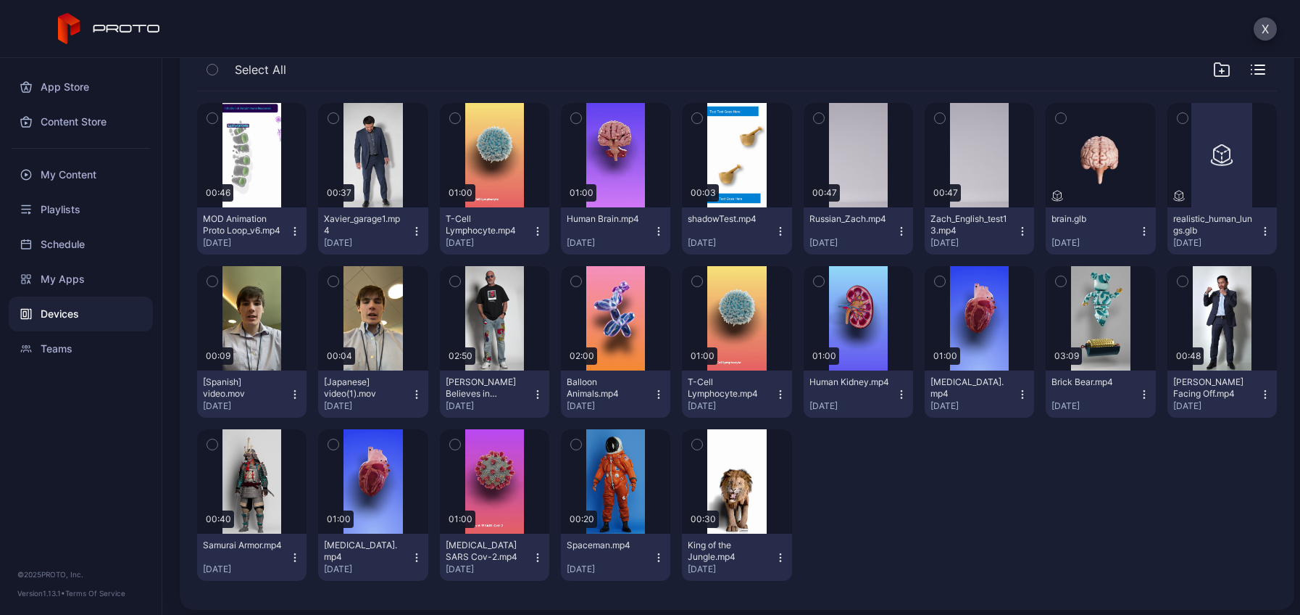
scroll to position [267, 0]
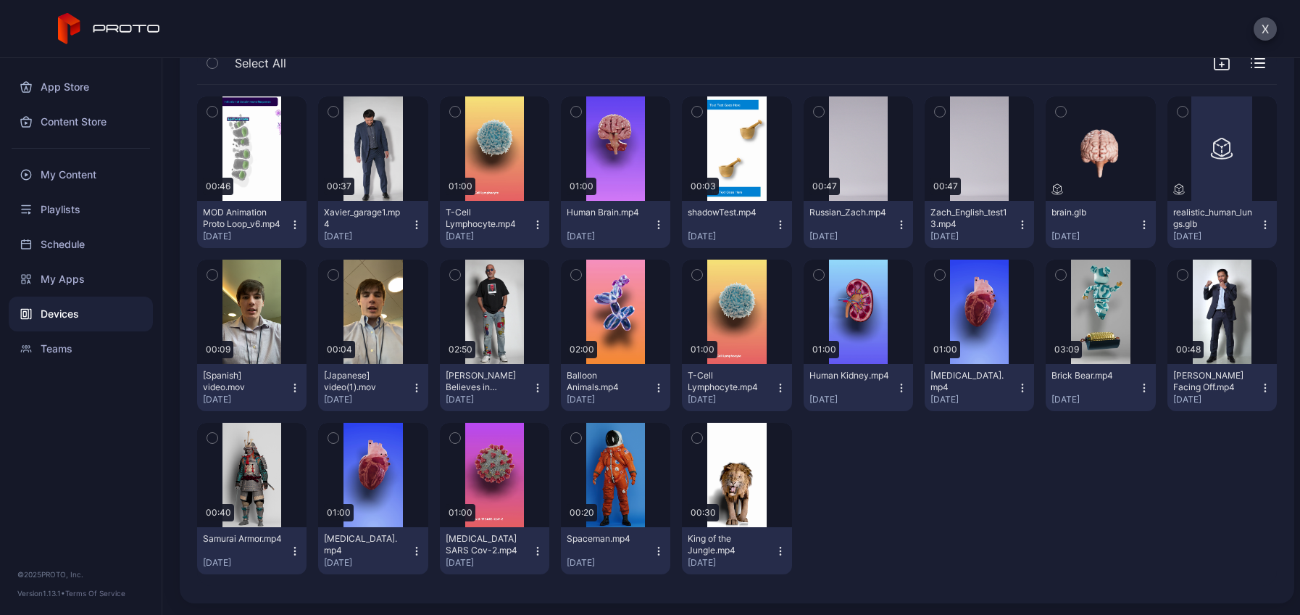
click at [775, 225] on icon "button" at bounding box center [781, 225] width 12 height 12
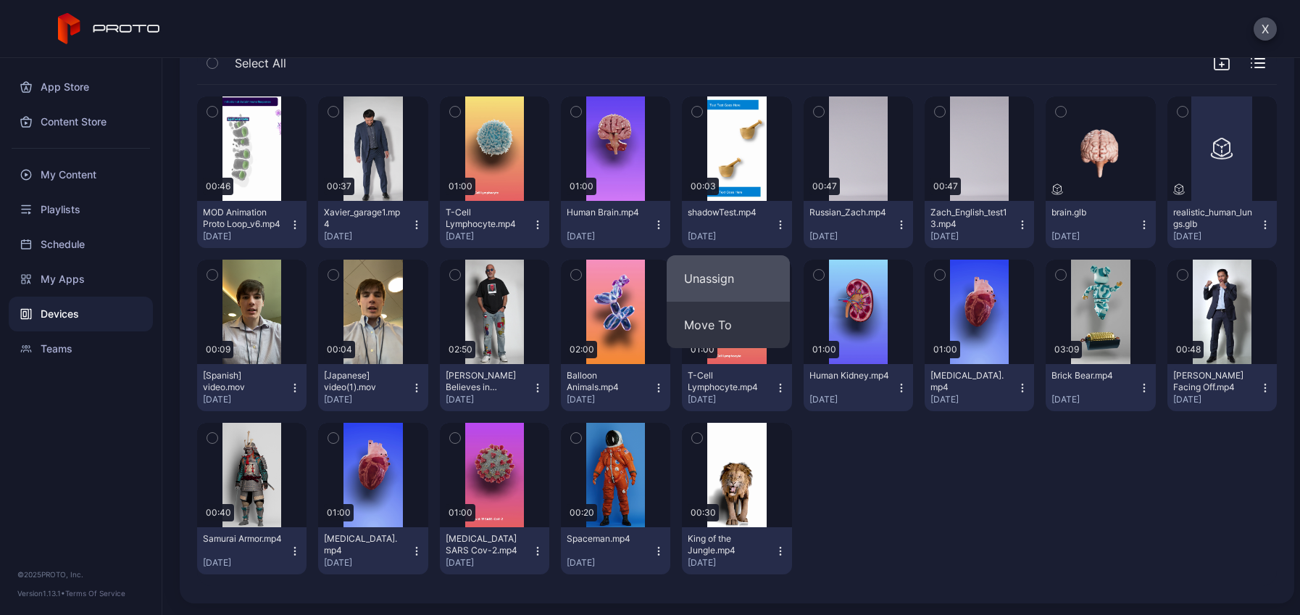
click at [752, 279] on button "Unassign" at bounding box center [728, 278] width 123 height 46
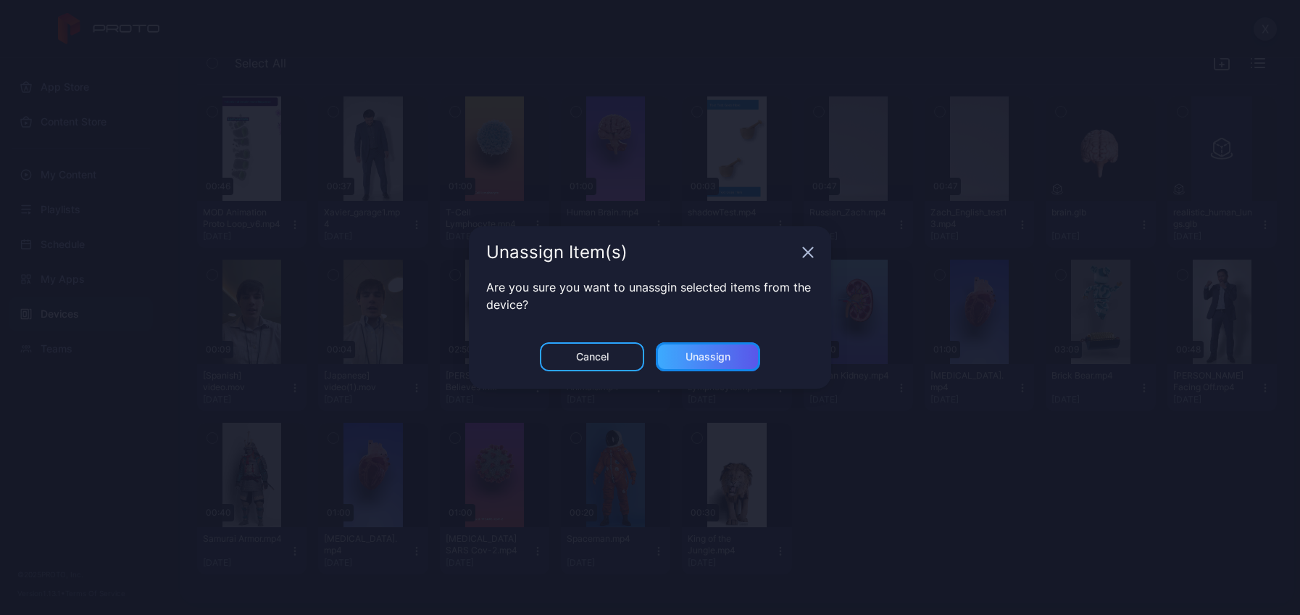
click at [744, 361] on div "Unassign" at bounding box center [708, 356] width 104 height 29
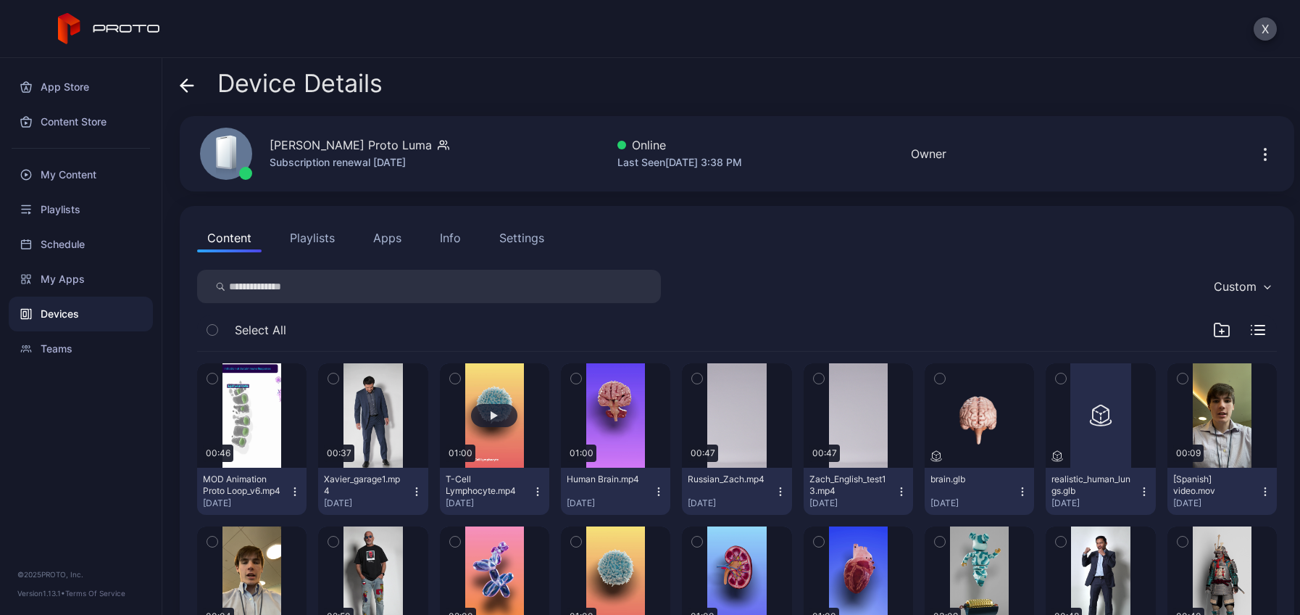
scroll to position [72, 0]
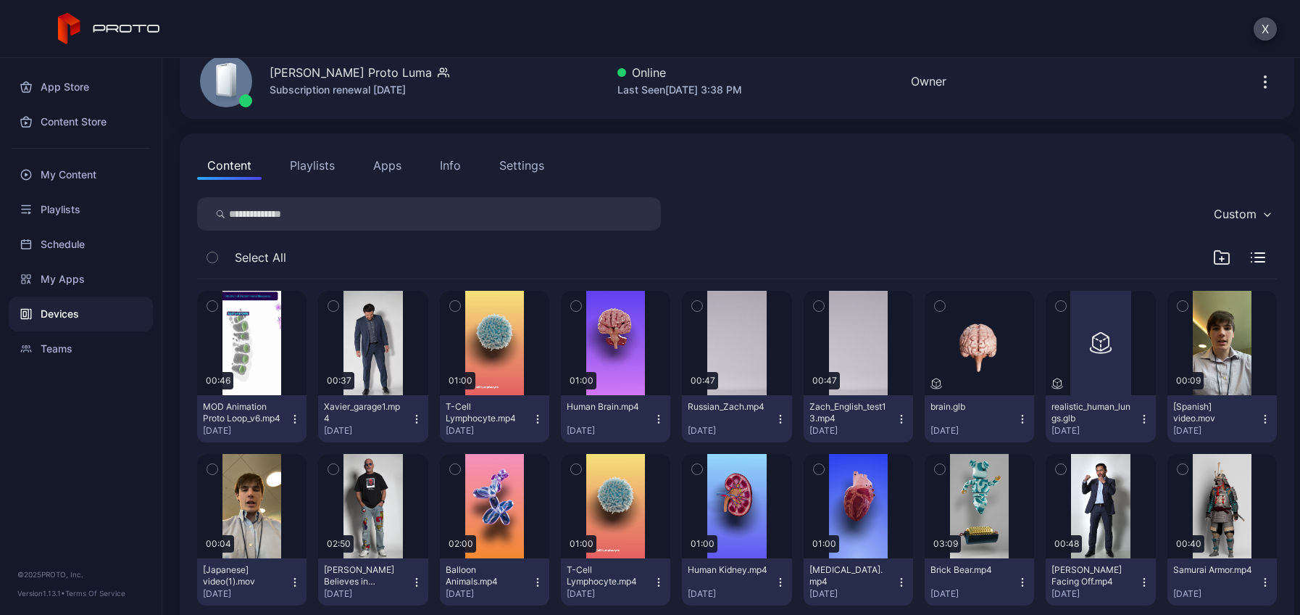
click at [1144, 415] on icon "button" at bounding box center [1144, 415] width 1 height 1
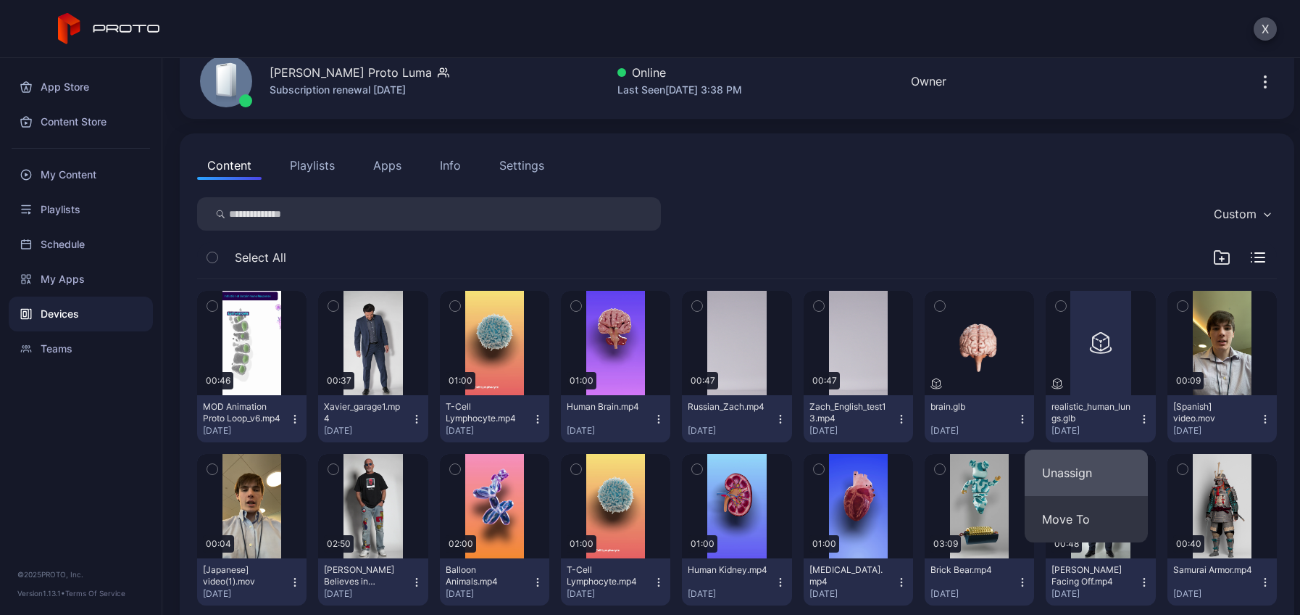
click at [1089, 475] on button "Unassign" at bounding box center [1086, 472] width 123 height 46
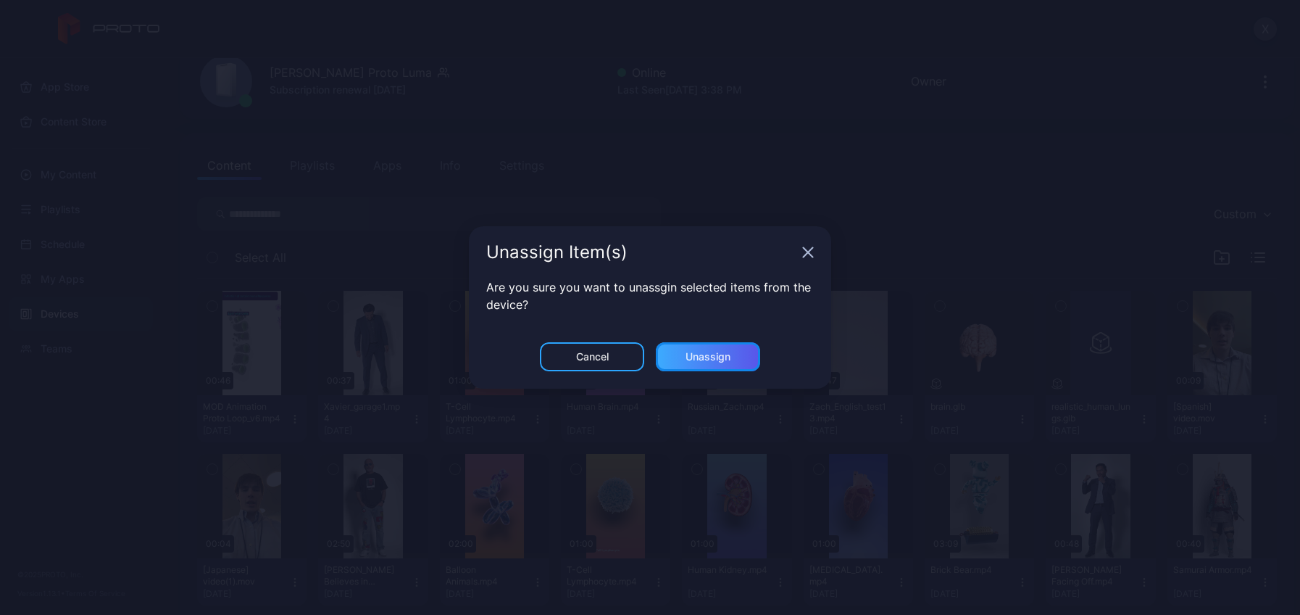
click at [704, 352] on div "Unassign" at bounding box center [708, 357] width 45 height 12
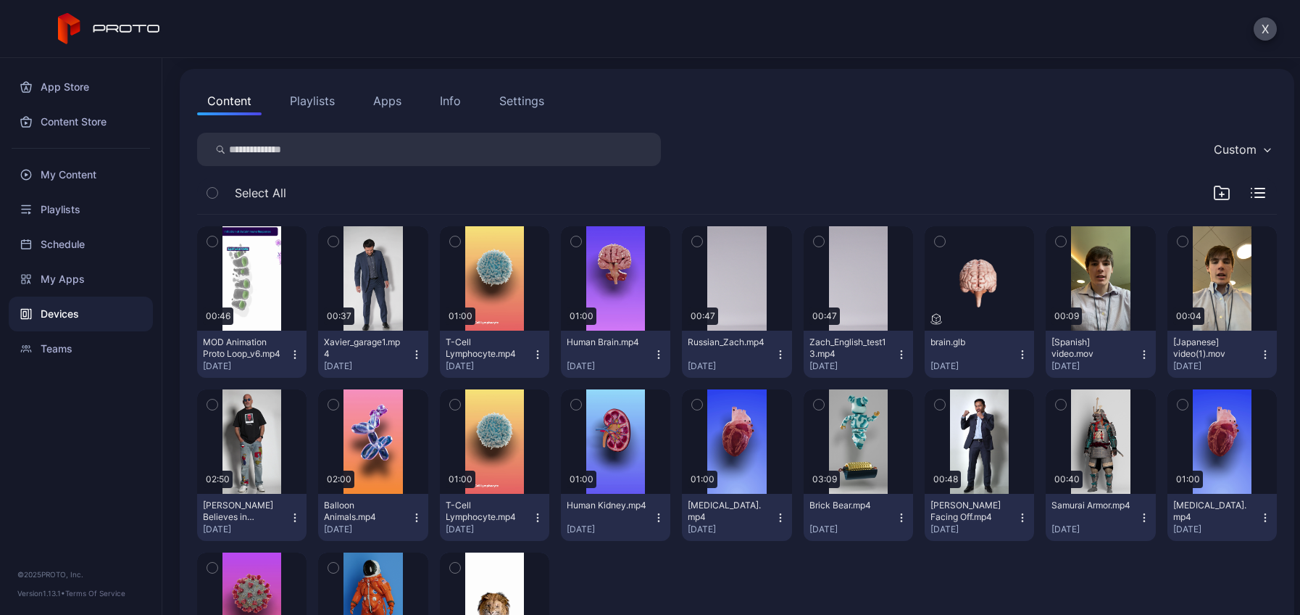
scroll to position [145, 0]
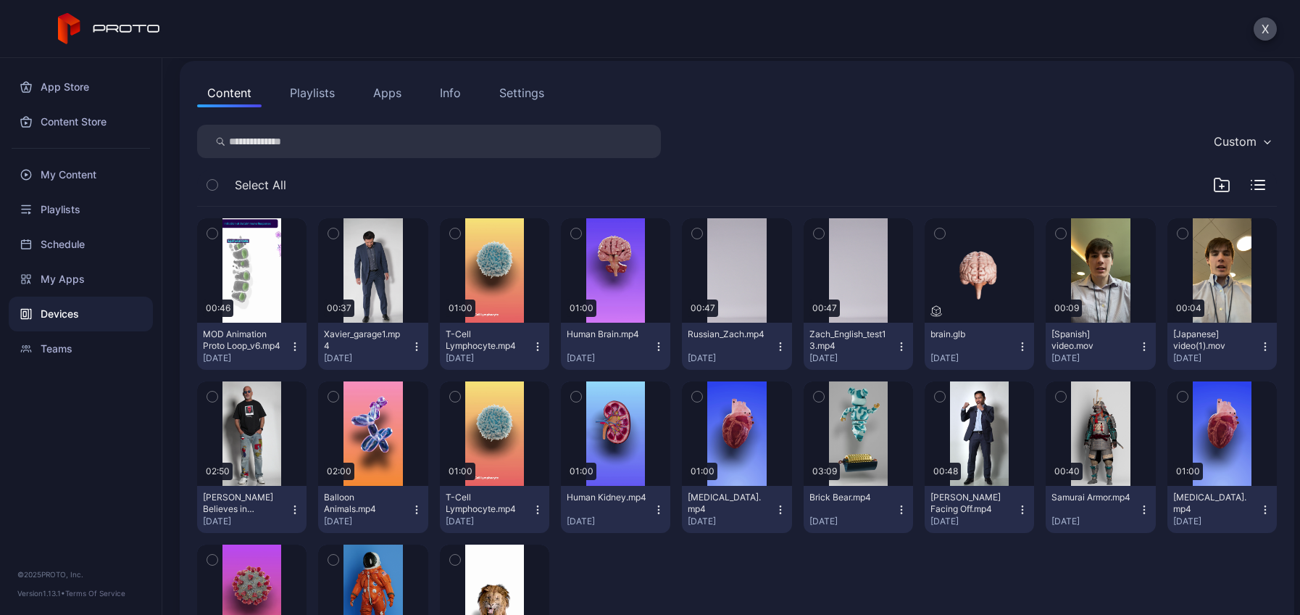
click at [1139, 344] on icon "button" at bounding box center [1145, 347] width 12 height 12
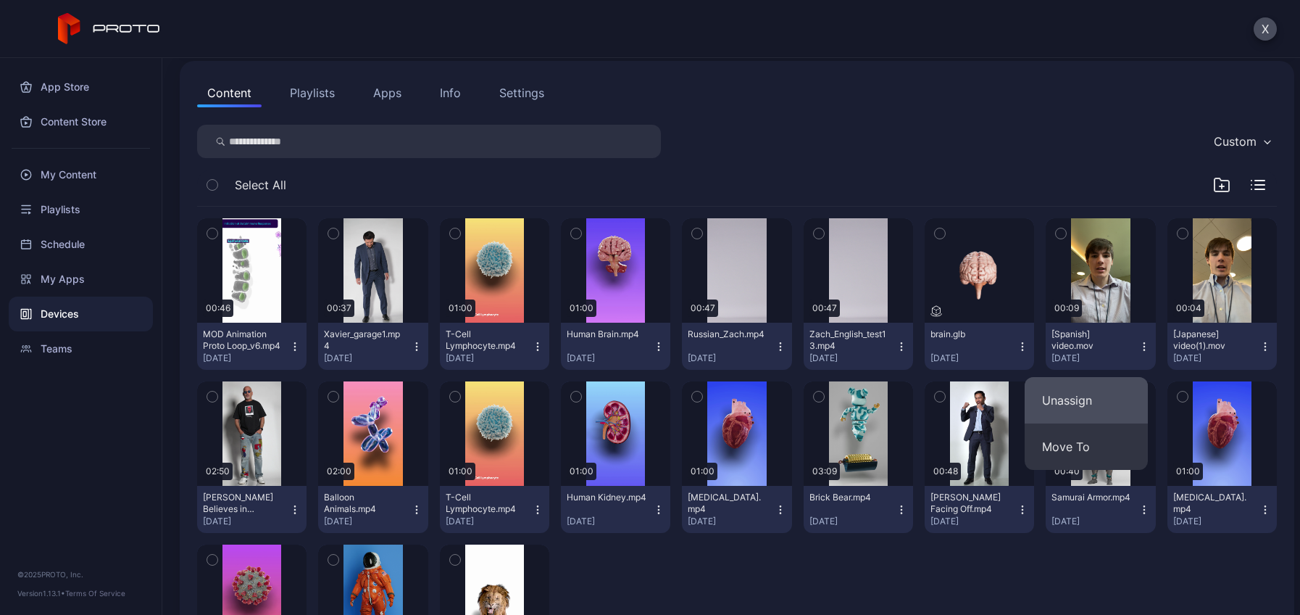
click at [1100, 399] on button "Unassign" at bounding box center [1086, 400] width 123 height 46
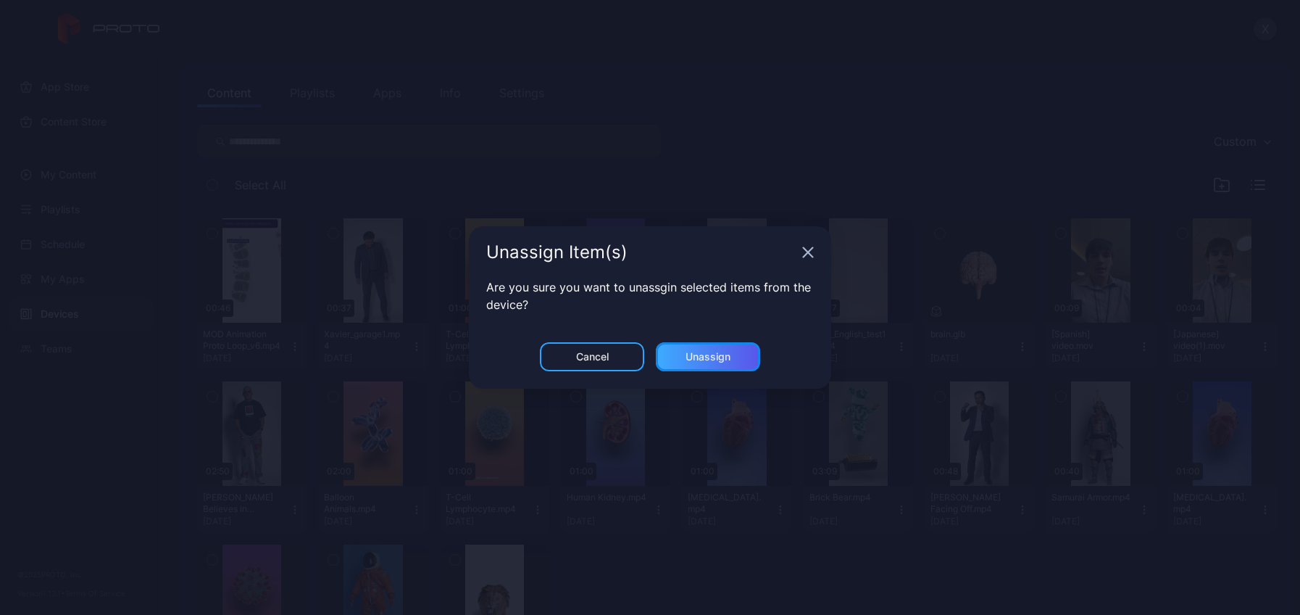
click at [720, 357] on div "Unassign" at bounding box center [708, 357] width 45 height 12
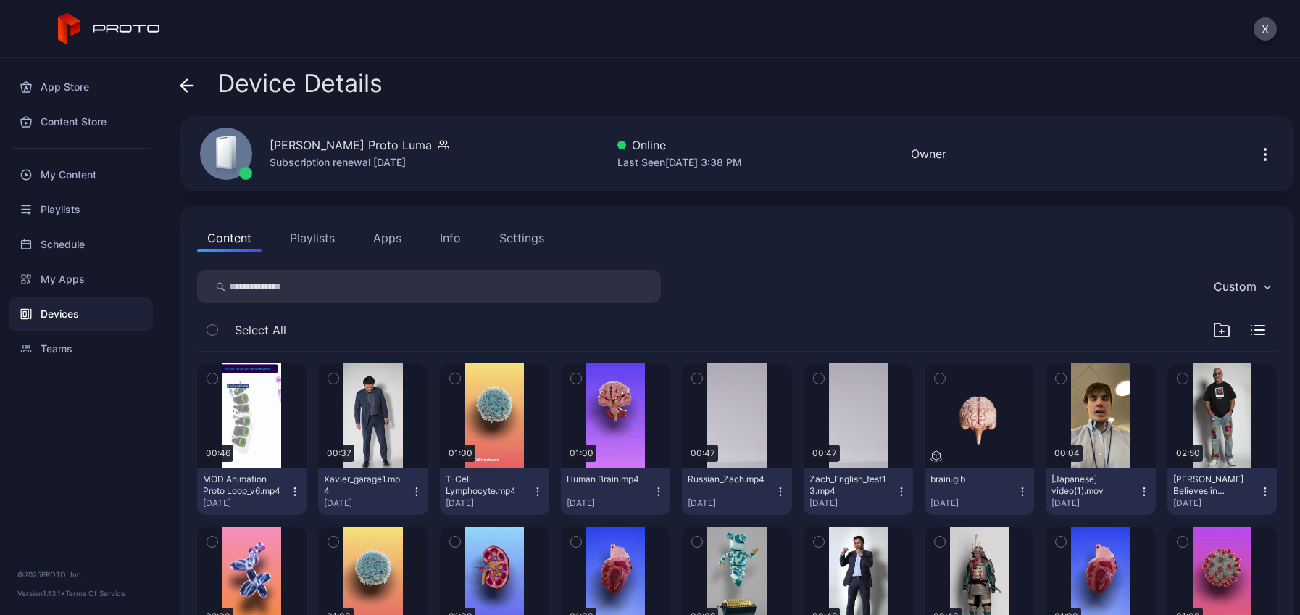
click at [1139, 490] on icon "button" at bounding box center [1145, 492] width 12 height 12
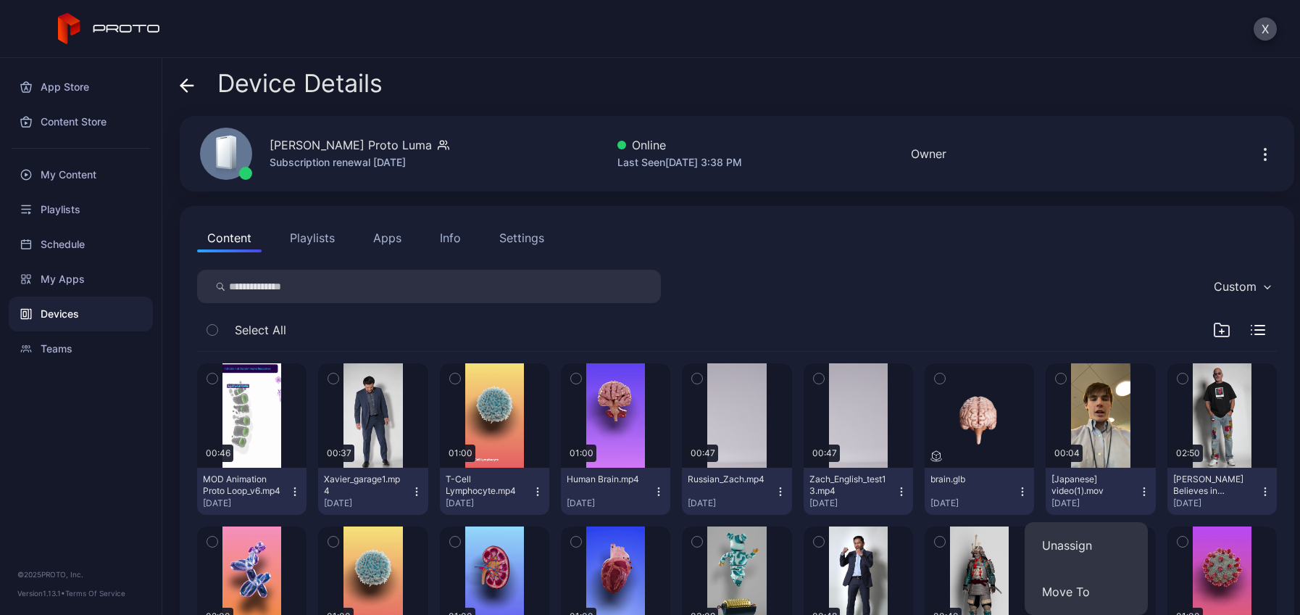
click at [1139, 487] on icon "button" at bounding box center [1145, 492] width 12 height 12
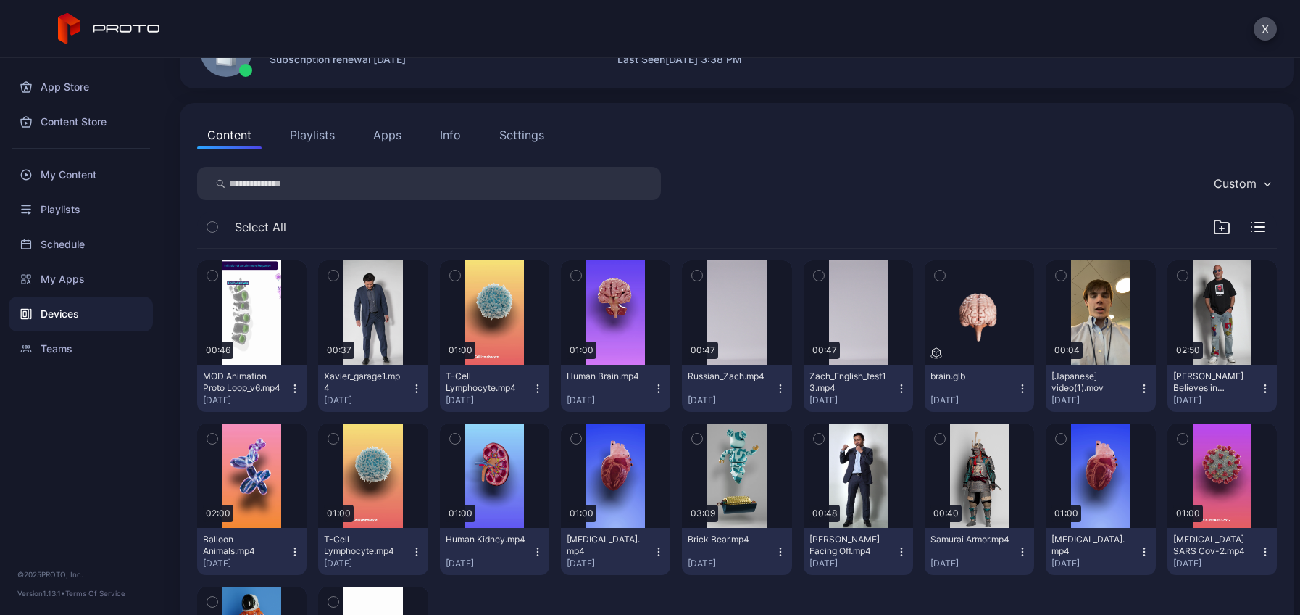
scroll to position [267, 0]
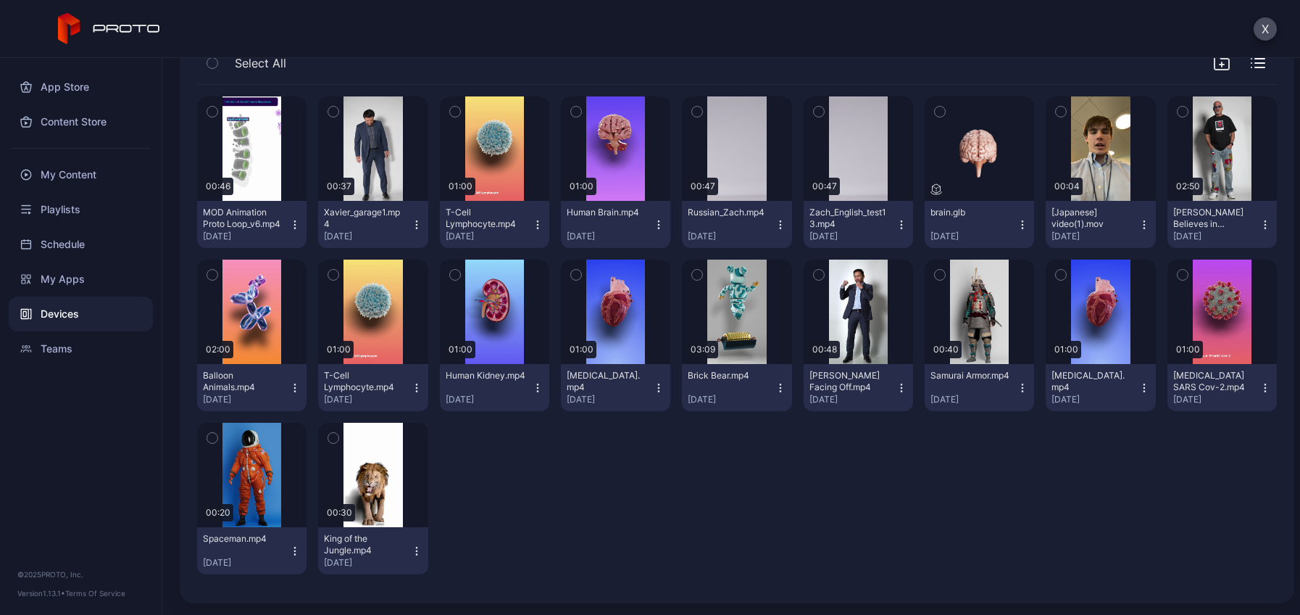
click at [1139, 222] on icon "button" at bounding box center [1145, 225] width 12 height 12
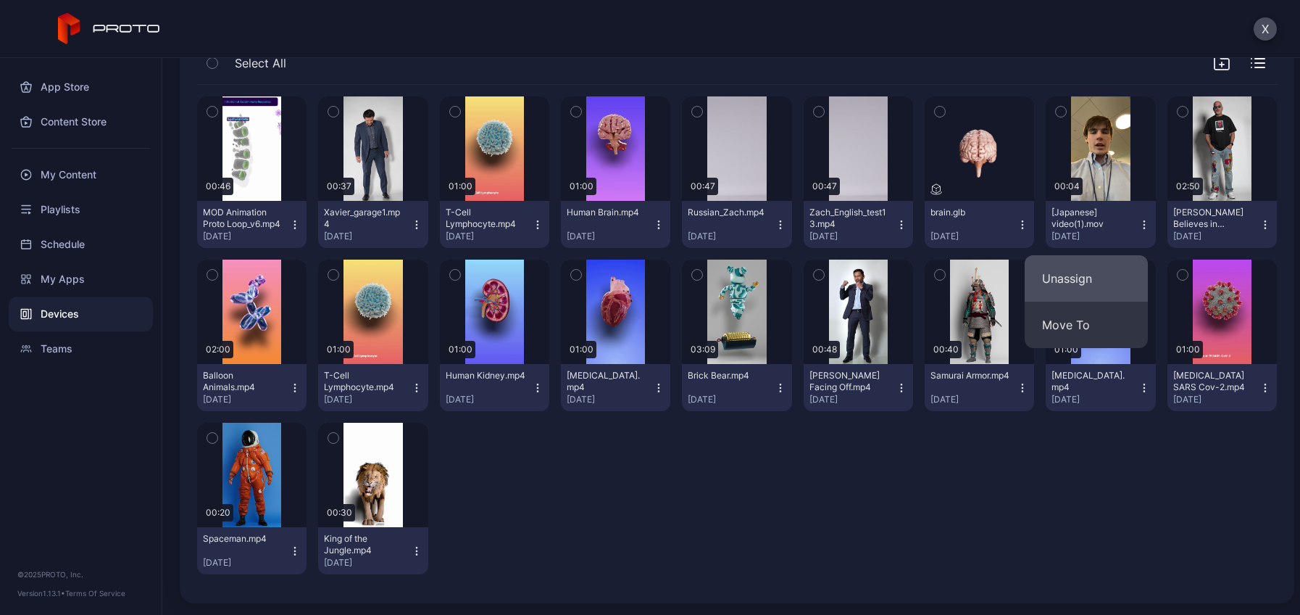
click at [1089, 282] on button "Unassign" at bounding box center [1086, 278] width 123 height 46
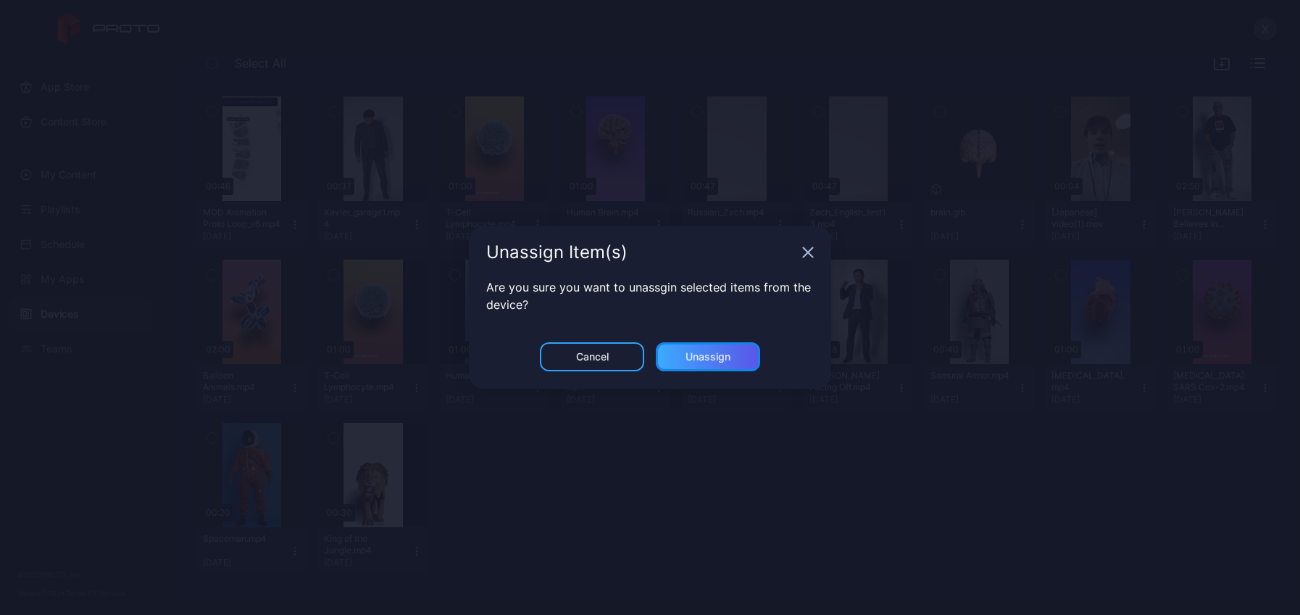
click at [699, 354] on div "Unassign" at bounding box center [708, 357] width 45 height 12
